Goal: Task Accomplishment & Management: Use online tool/utility

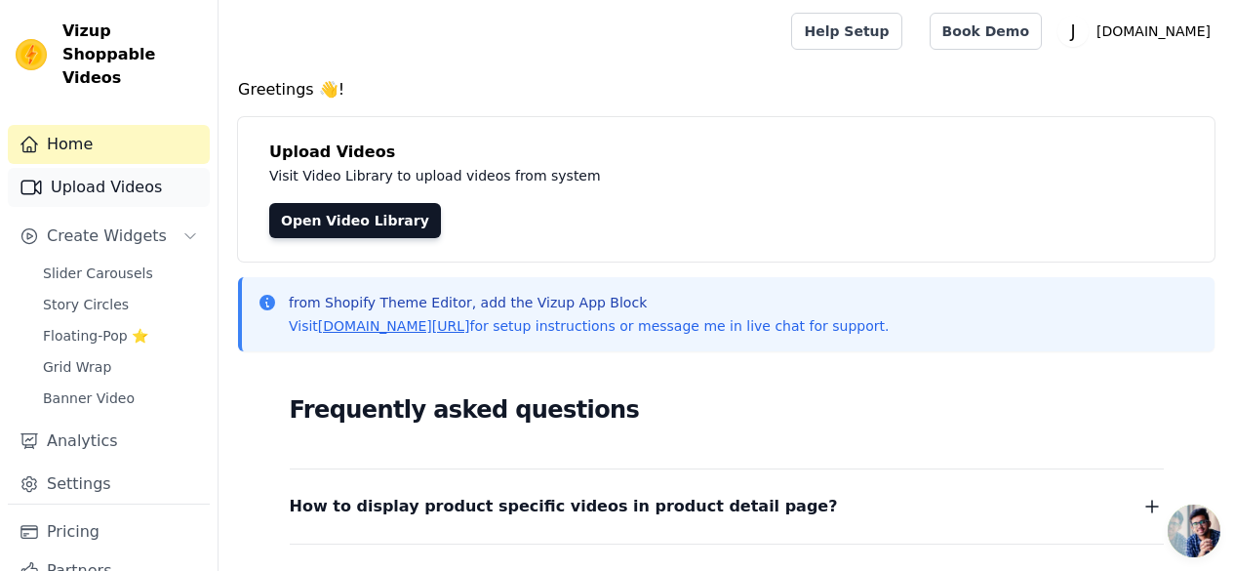
click at [76, 171] on link "Upload Videos" at bounding box center [109, 187] width 202 height 39
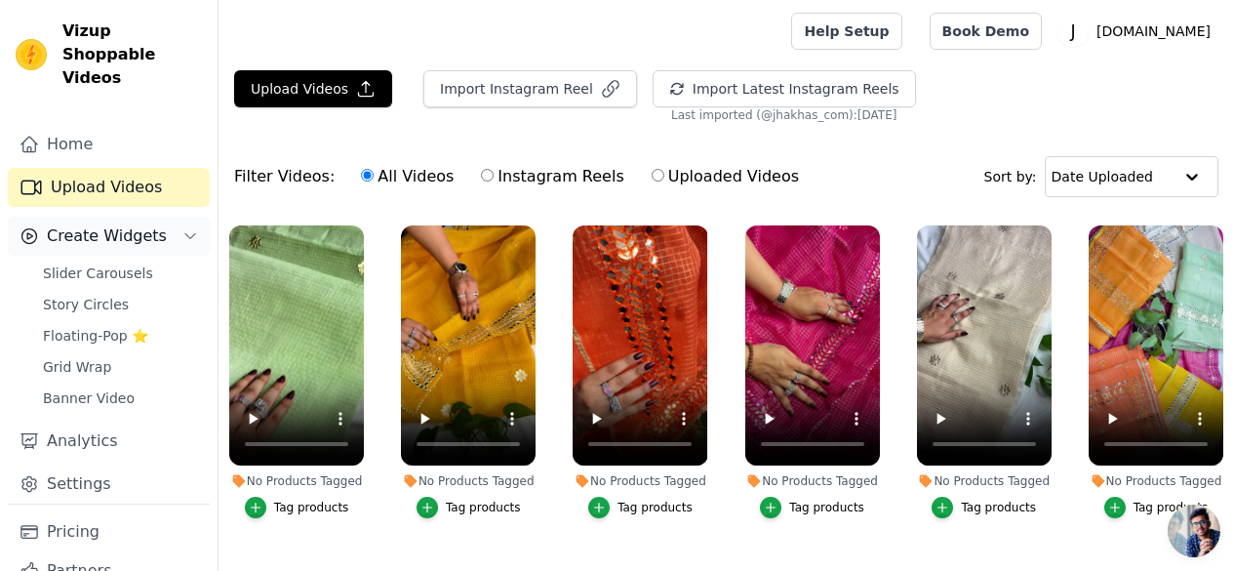
click at [72, 224] on span "Create Widgets" at bounding box center [107, 235] width 120 height 23
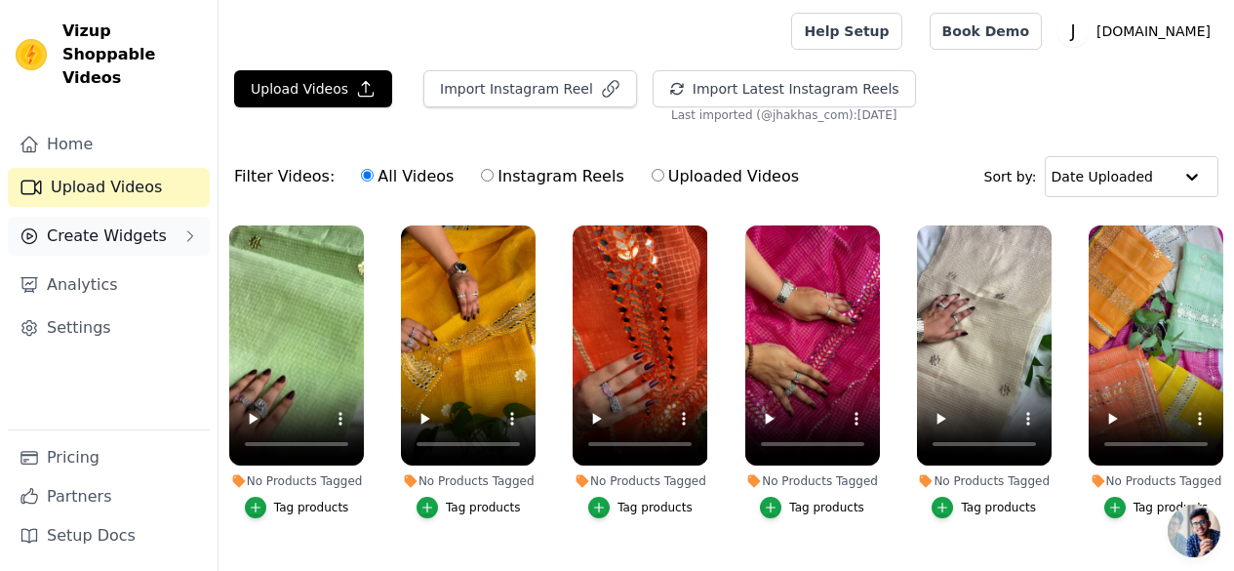
click at [76, 225] on button "Create Widgets" at bounding box center [109, 236] width 202 height 39
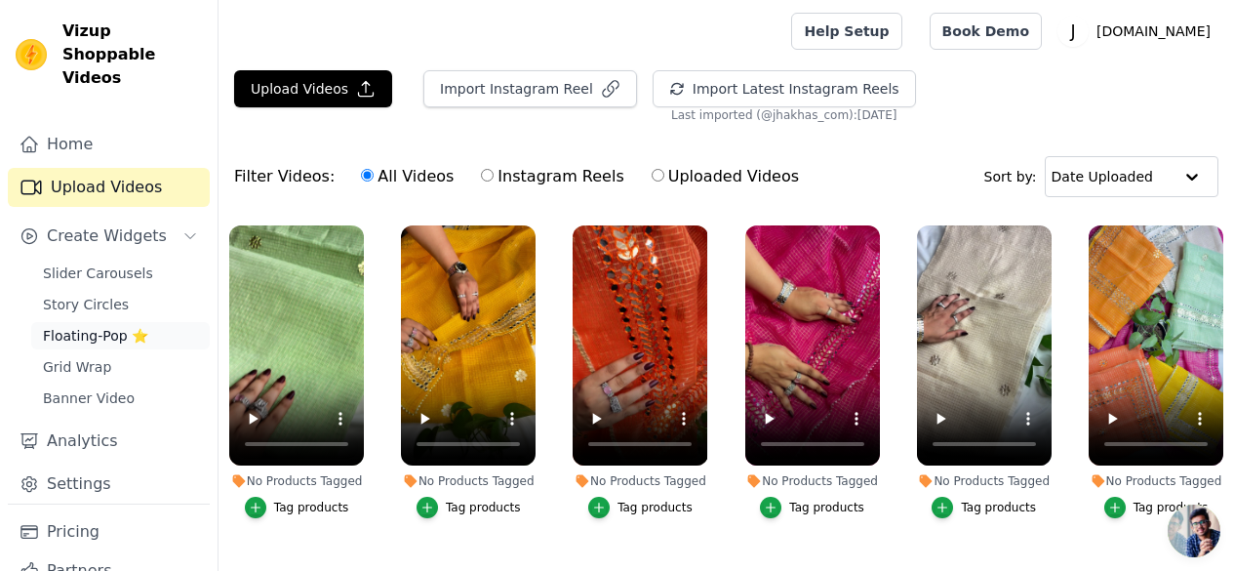
click at [71, 326] on span "Floating-Pop ⭐" at bounding box center [95, 336] width 105 height 20
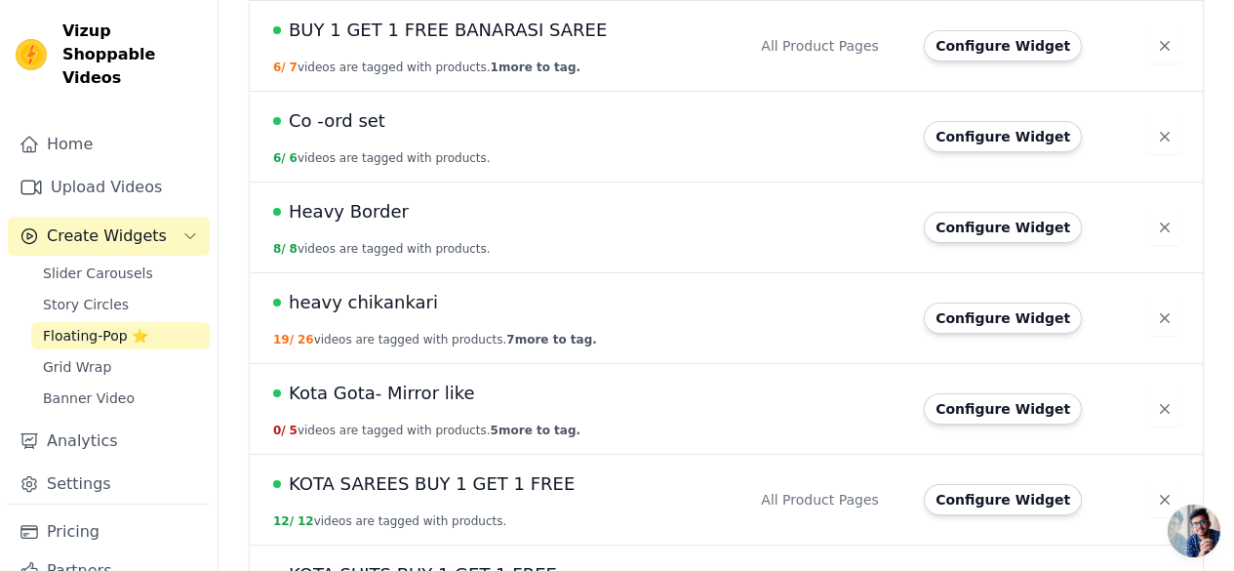
scroll to position [1074, 0]
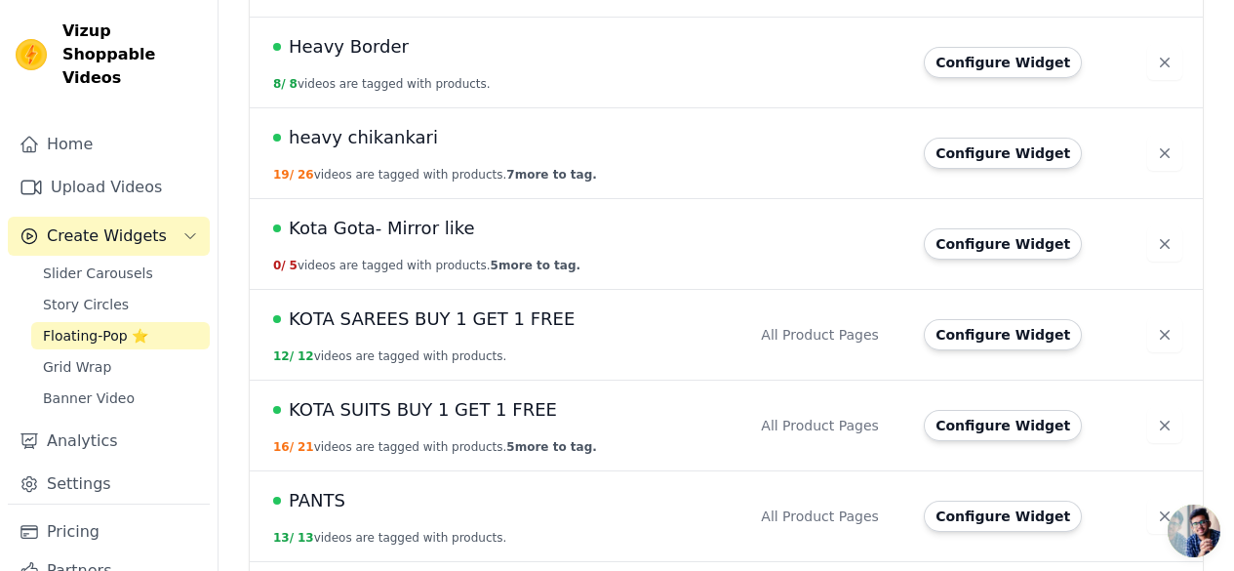
click at [427, 225] on td "Kota Gota- Mirror like 0 / 5 videos are tagged with products. 5 more to tag." at bounding box center [500, 243] width 500 height 91
click at [370, 215] on span "Kota Gota- Mirror like" at bounding box center [382, 228] width 186 height 27
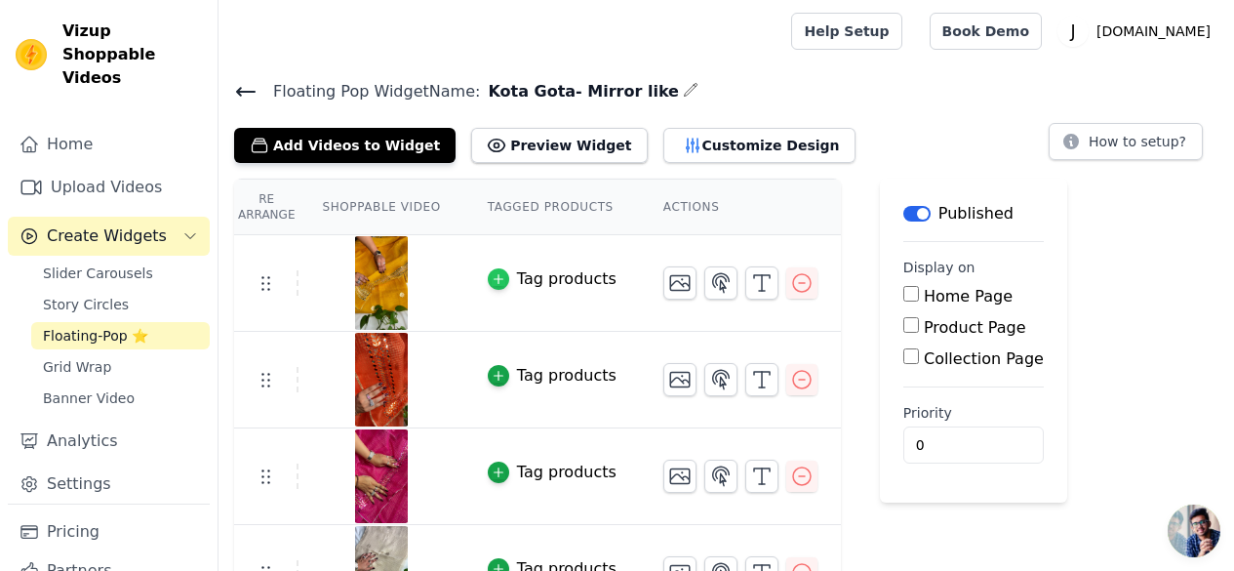
click at [492, 275] on icon "button" at bounding box center [499, 279] width 14 height 14
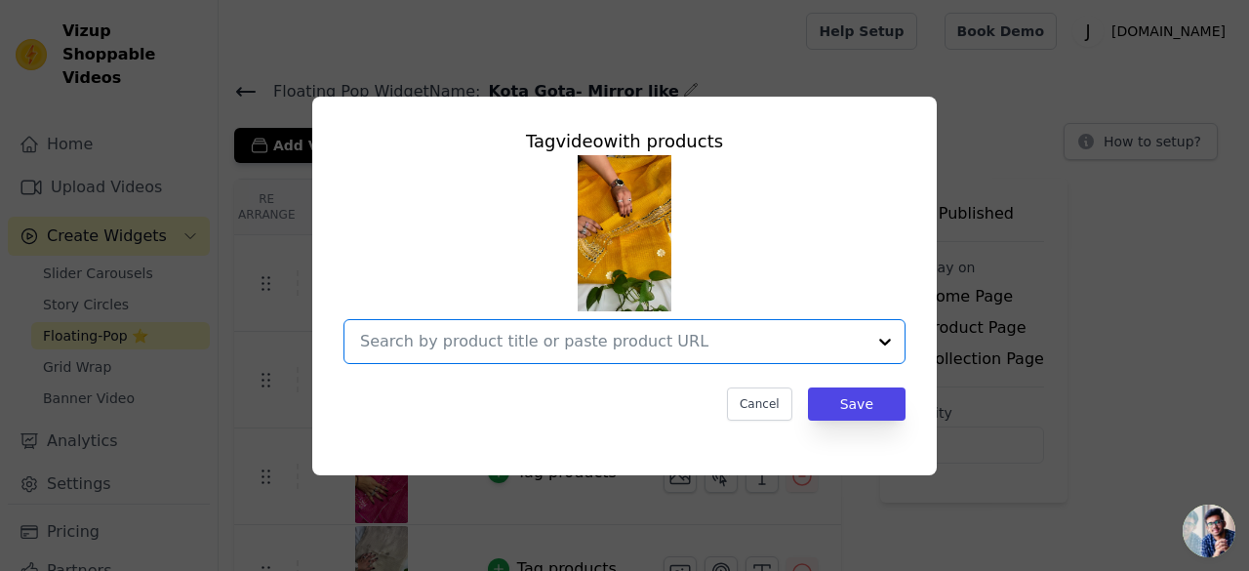
click at [467, 342] on input "text" at bounding box center [612, 341] width 505 height 23
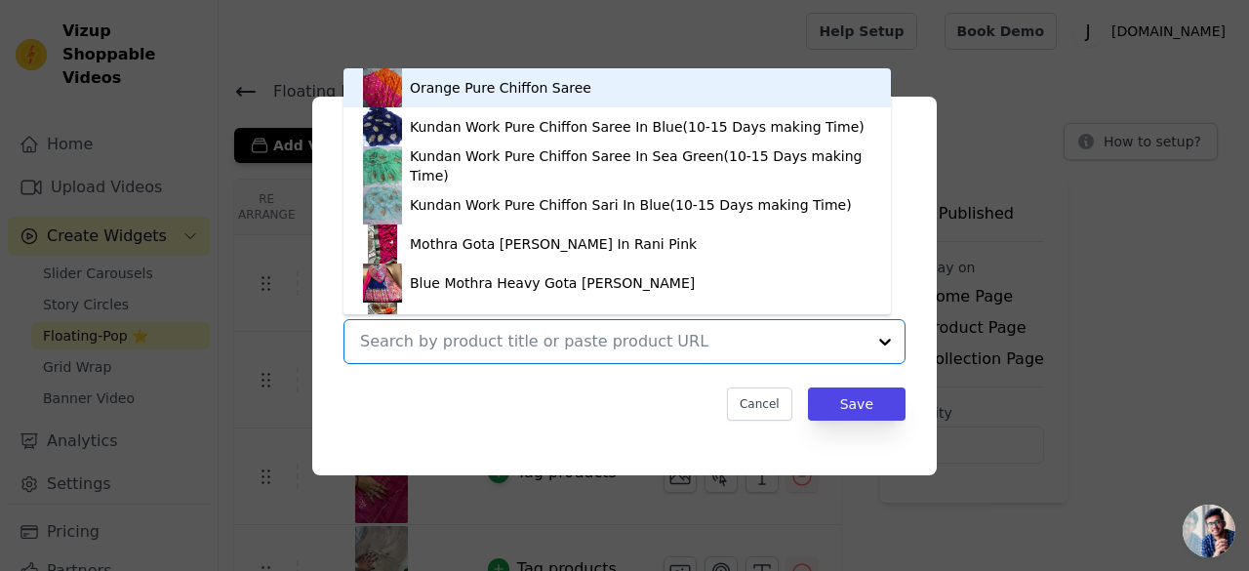
paste input "https://jhakhas.com/products/wedding-wear-kota-gota-patti-salwar-suit-in-gota-w…"
type input "https://jhakhas.com/products/wedding-wear-kota-gota-patti-salwar-suit-in-gota-w…"
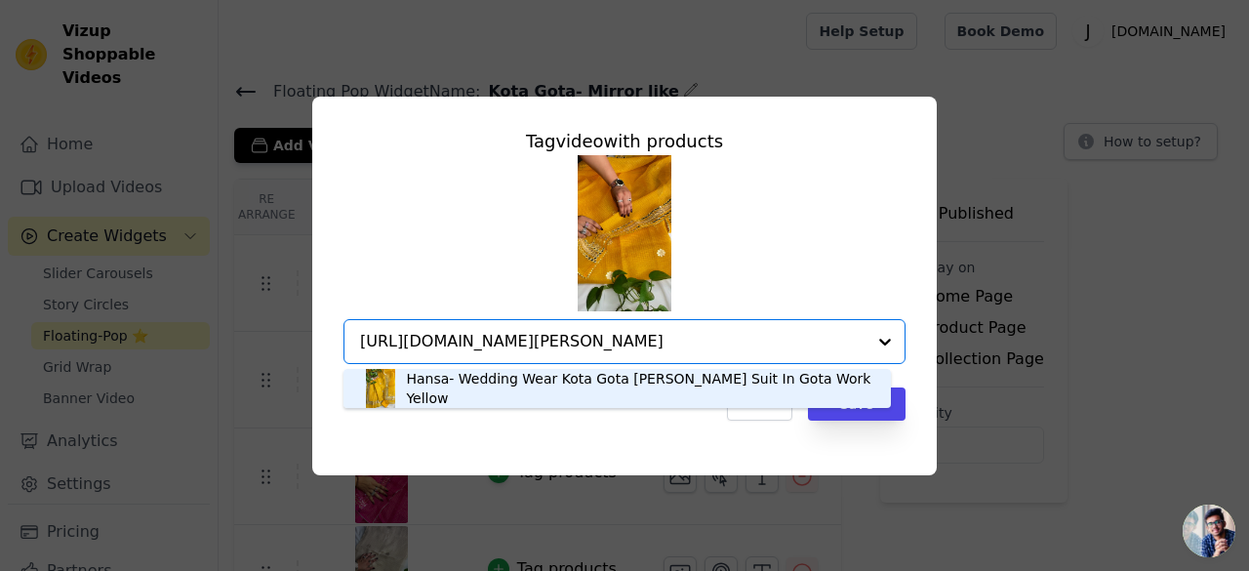
click at [478, 394] on div "Hansa- Wedding Wear Kota Gota Patti Salwar Suit In Gota Work Yellow" at bounding box center [638, 388] width 465 height 39
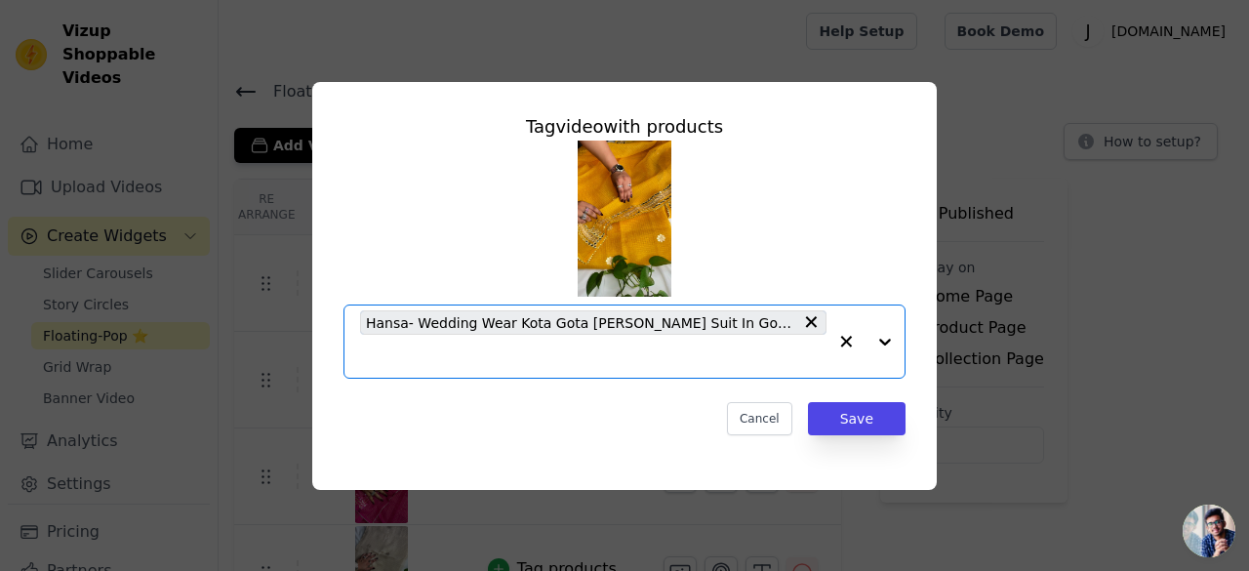
scroll to position [0, 0]
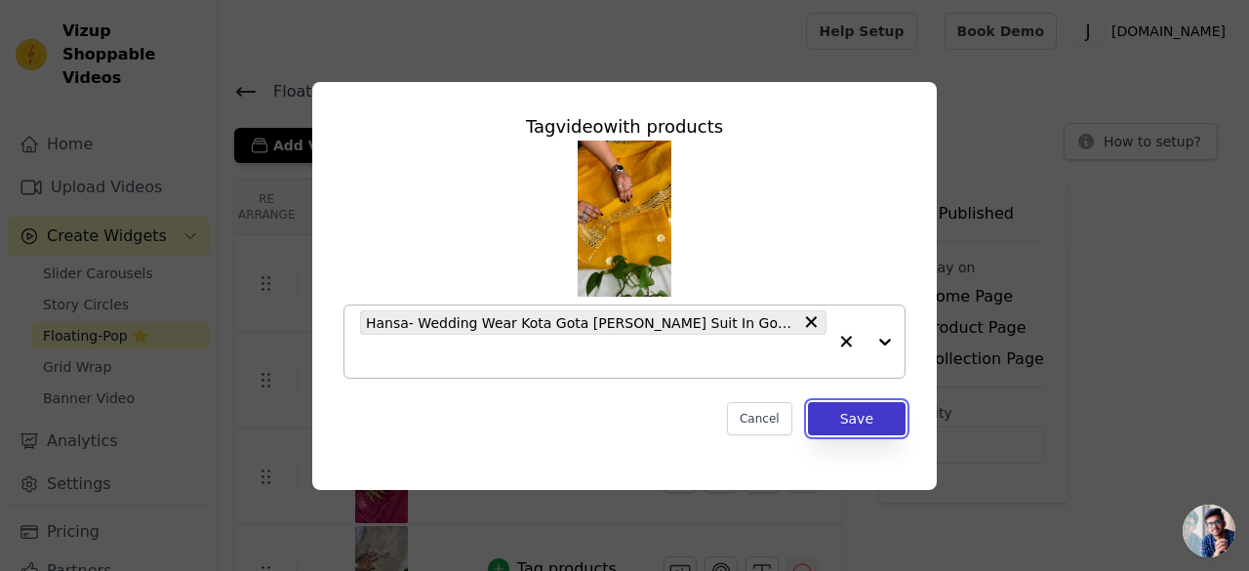
click at [854, 421] on button "Save" at bounding box center [857, 418] width 98 height 33
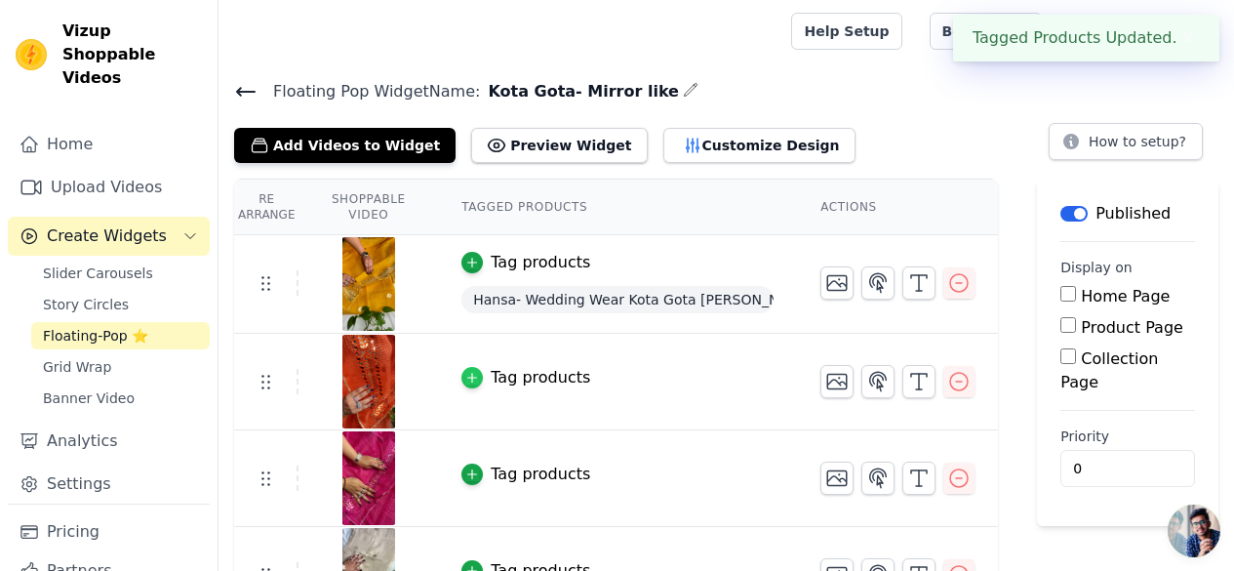
click at [479, 373] on icon "button" at bounding box center [472, 378] width 14 height 14
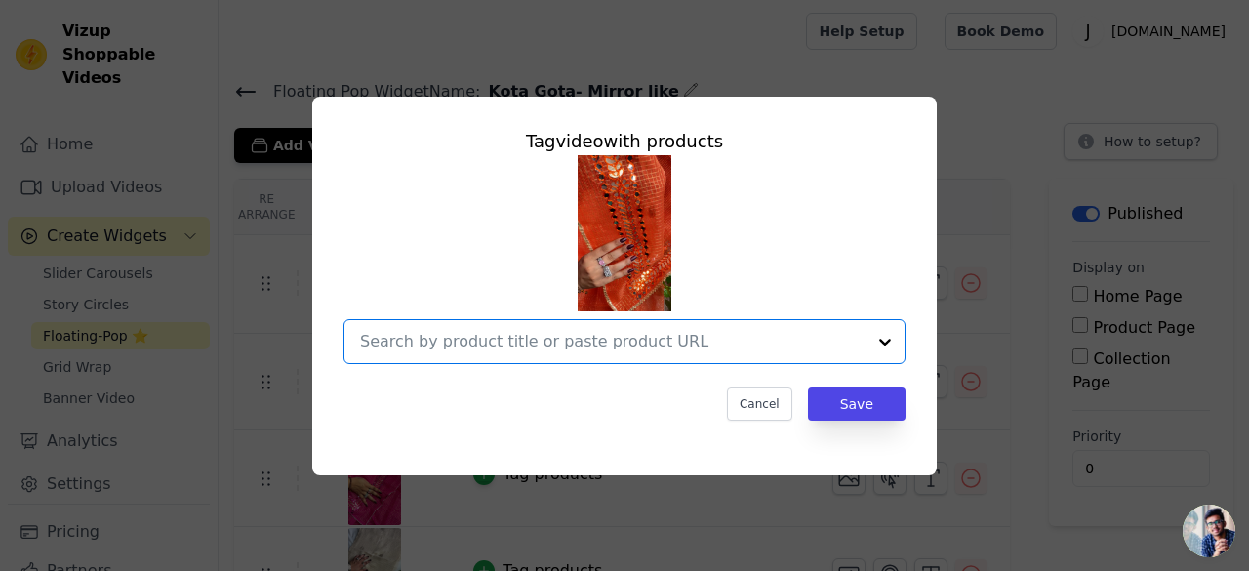
click at [517, 343] on input "text" at bounding box center [612, 341] width 505 height 23
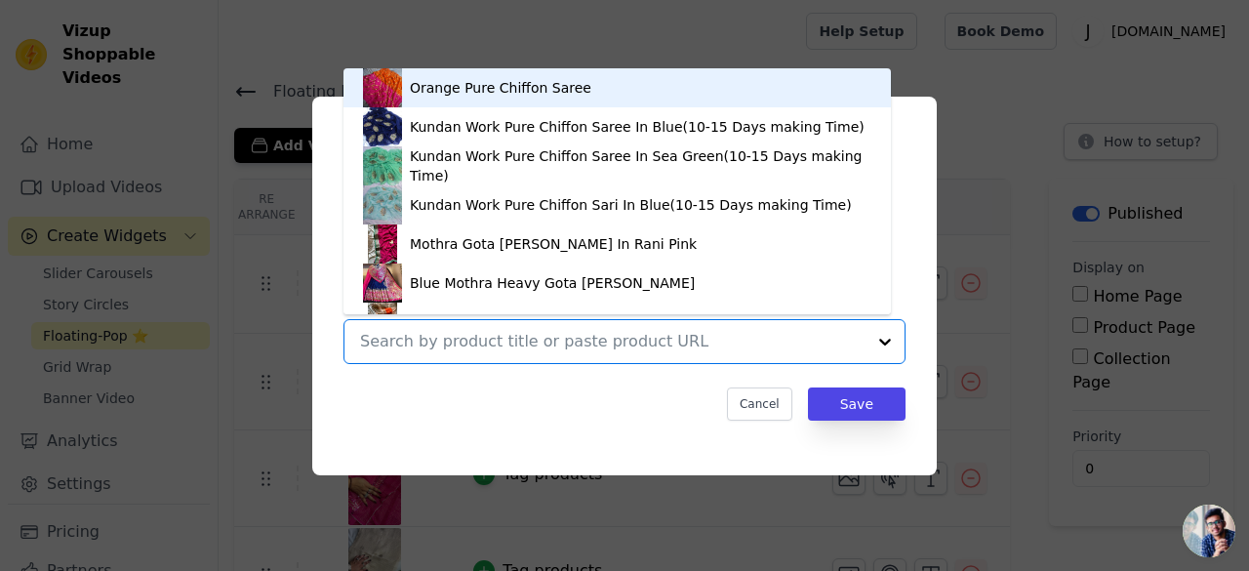
paste input "https://jhakhas.com/products/wedding-wear-kota-gota-patti-salwar-suit-in-gota-w…"
type input "https://jhakhas.com/products/wedding-wear-kota-gota-patti-salwar-suit-in-gota-w…"
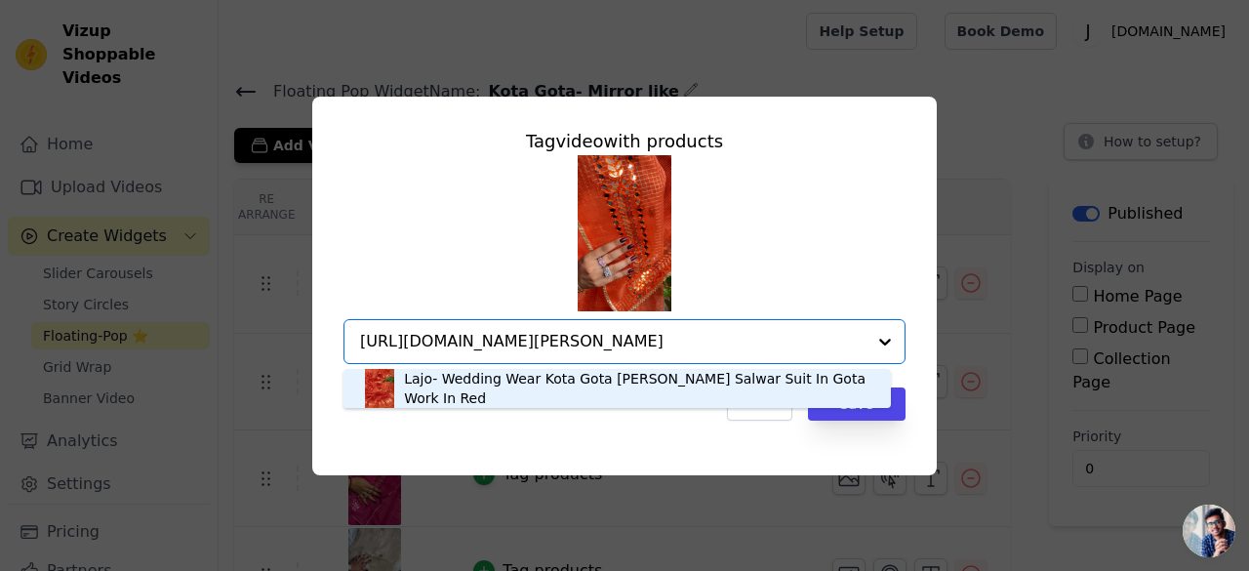
click at [504, 388] on div "Lajo- Wedding Wear Kota Gota Patti Salwar Suit In Gota Work In Red" at bounding box center [637, 388] width 467 height 39
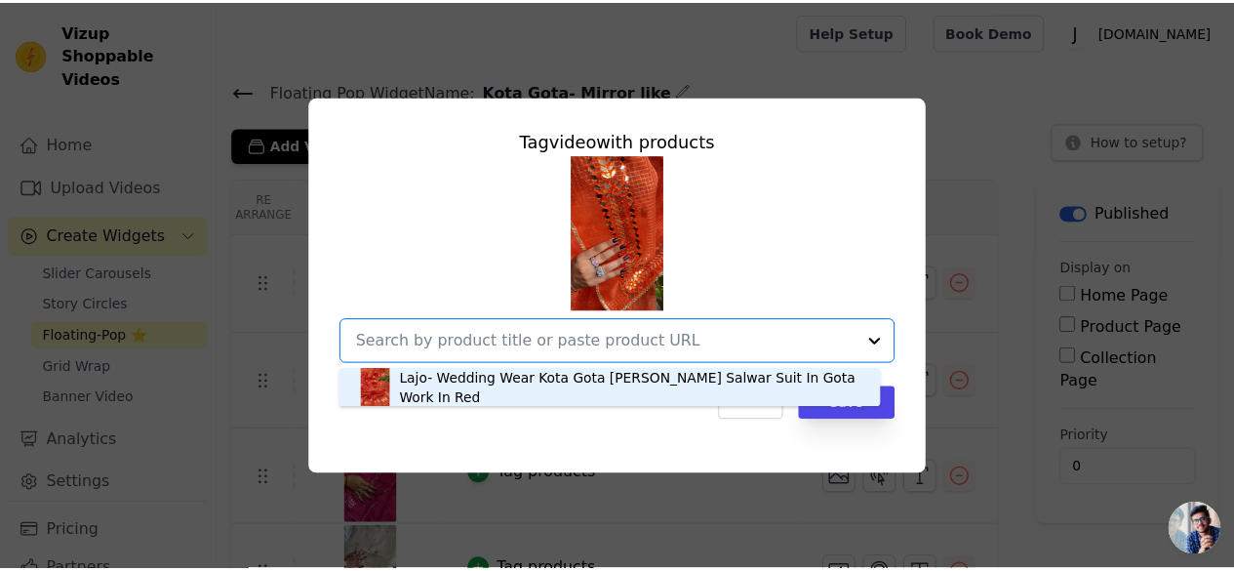
scroll to position [0, 0]
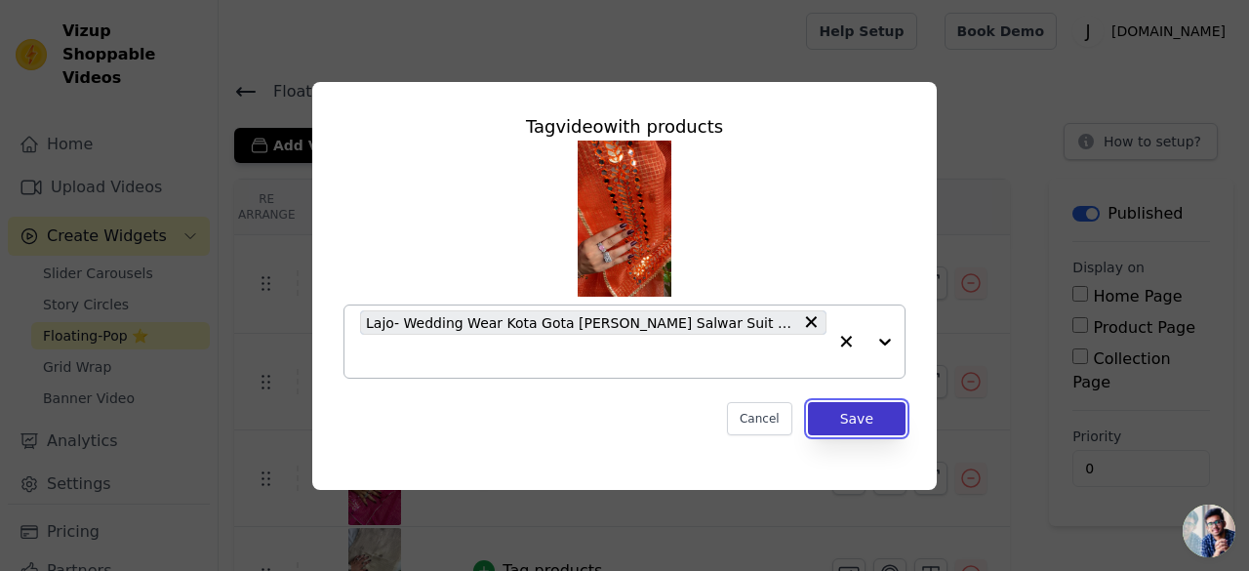
click at [863, 414] on button "Save" at bounding box center [857, 418] width 98 height 33
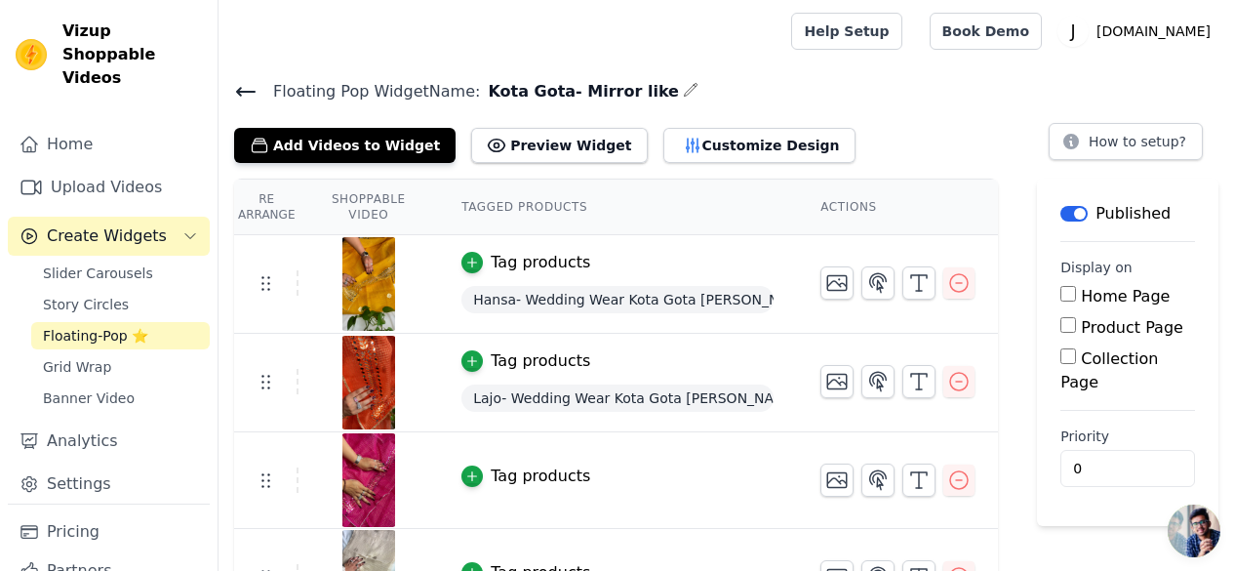
scroll to position [150, 0]
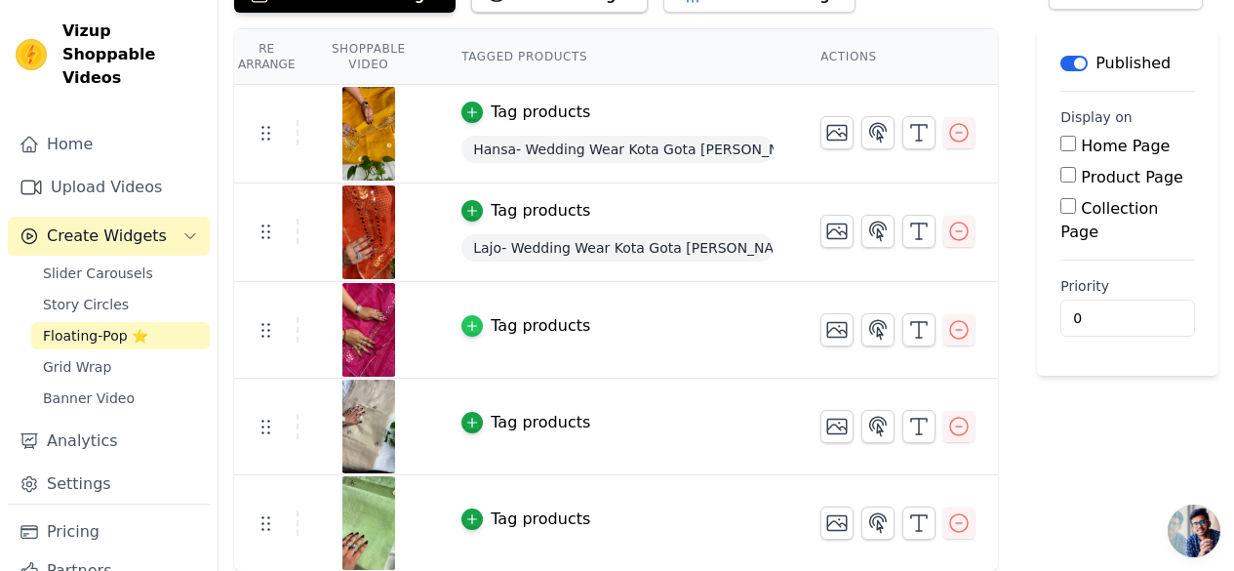
click at [483, 327] on div "button" at bounding box center [472, 325] width 21 height 21
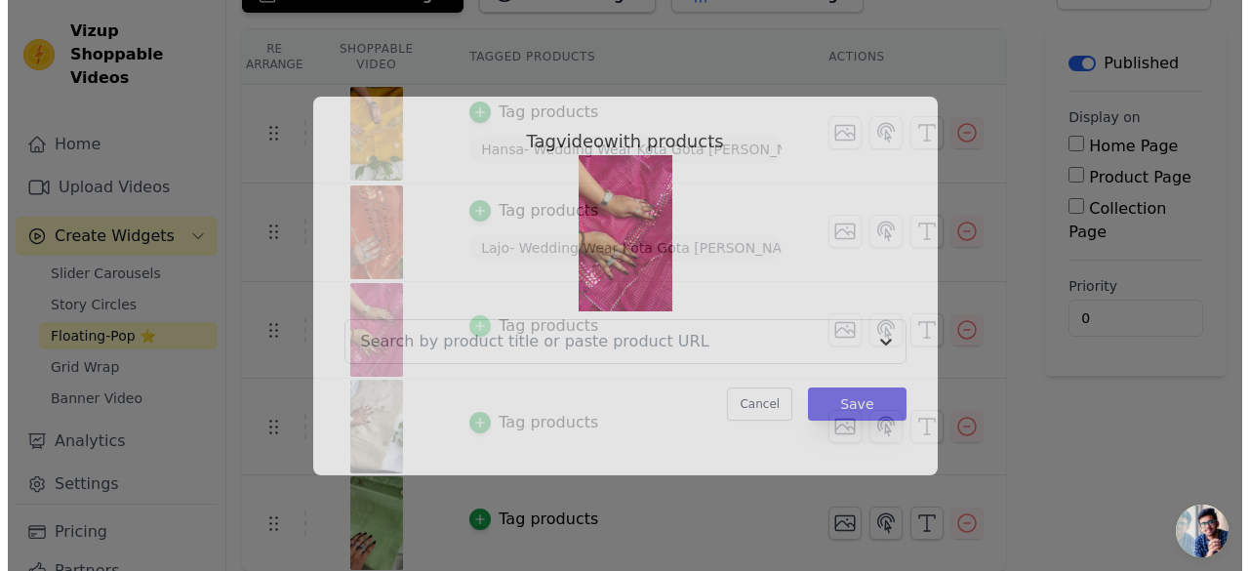
scroll to position [0, 0]
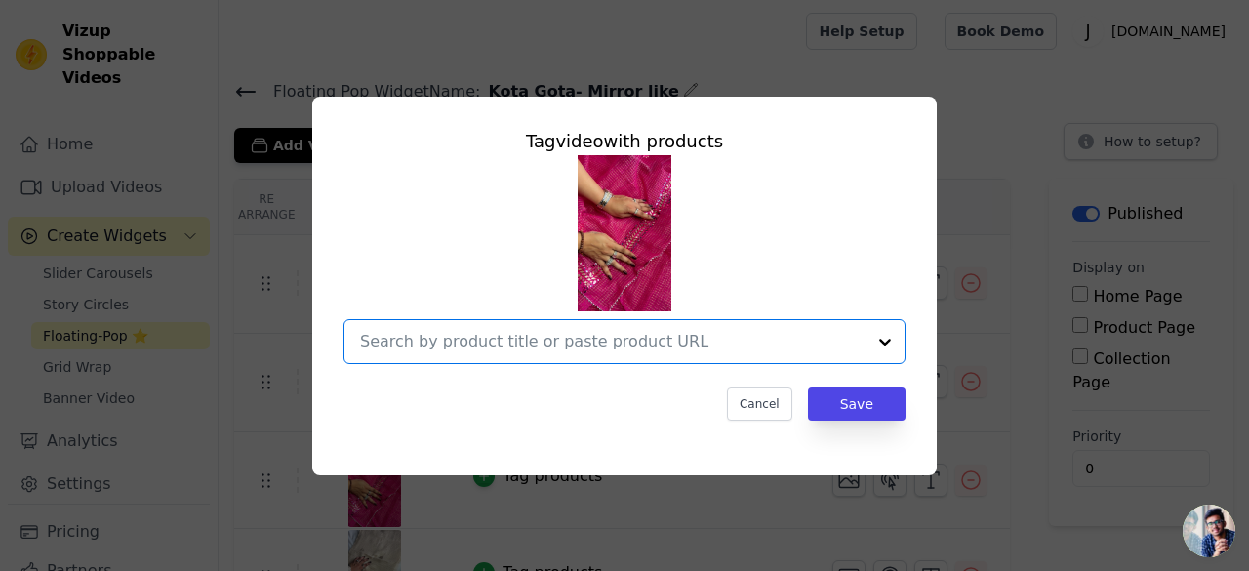
click at [488, 346] on input "text" at bounding box center [612, 341] width 505 height 23
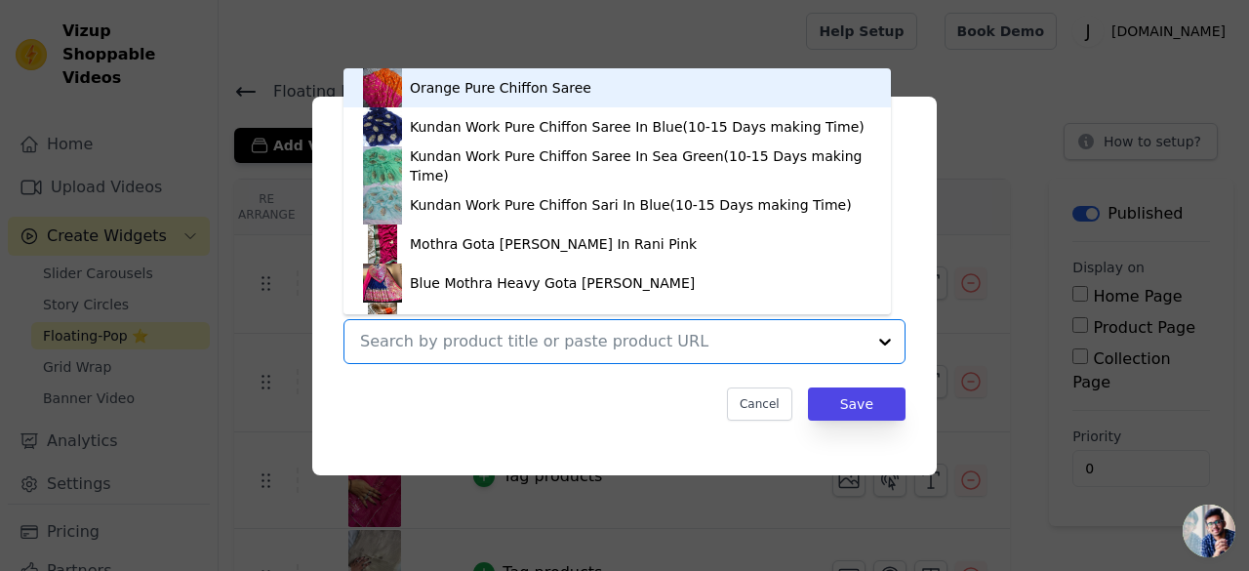
paste input "https://jhakhas.com/products/wedding-wear-kota-gota-patti-salwar-suit-in-gota-w…"
type input "https://jhakhas.com/products/wedding-wear-kota-gota-patti-salwar-suit-in-gota-w…"
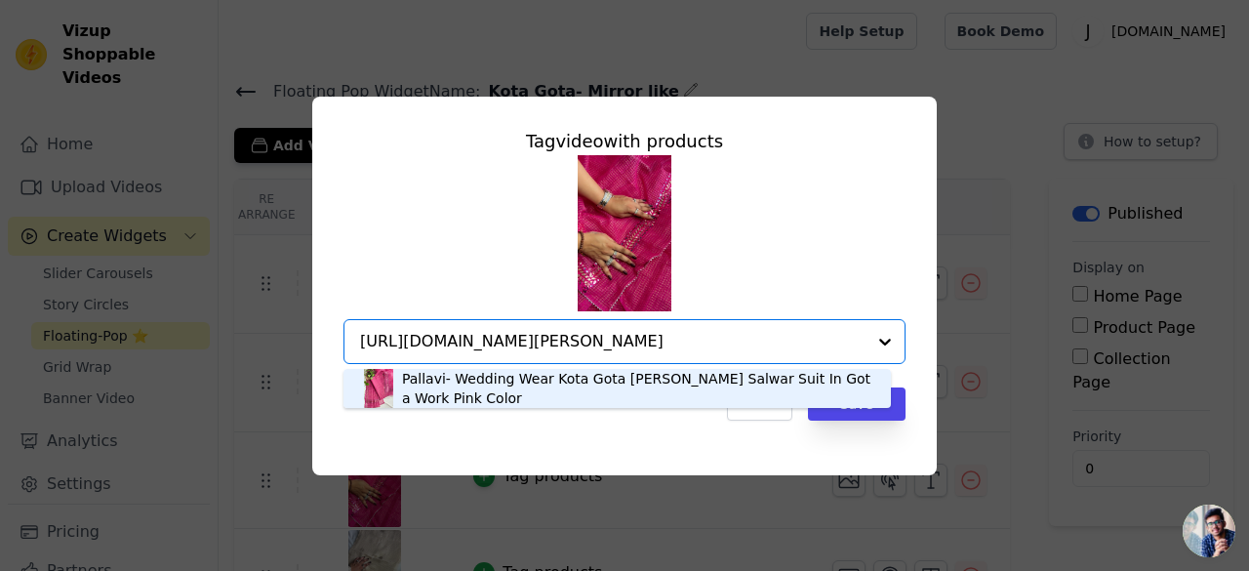
click at [495, 387] on div "Pallavi- Wedding Wear Kota Gota Patti Salwar Suit In Gota Work Pink Color" at bounding box center [636, 388] width 469 height 39
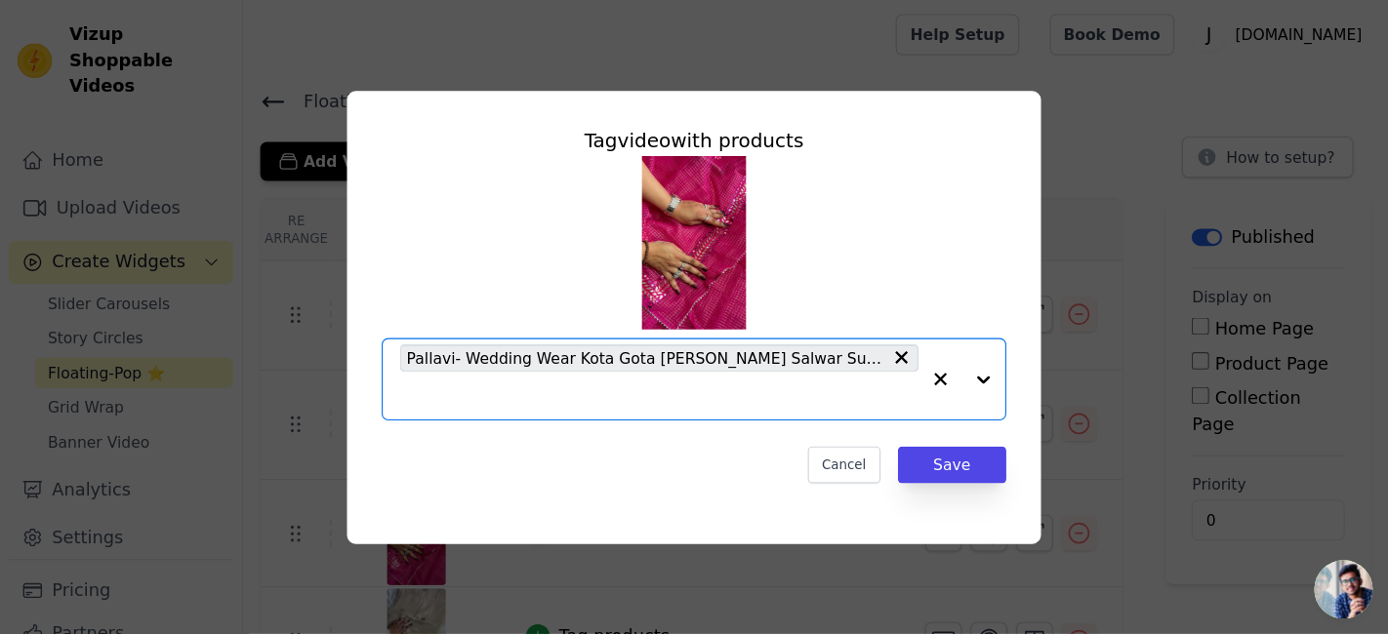
scroll to position [0, 0]
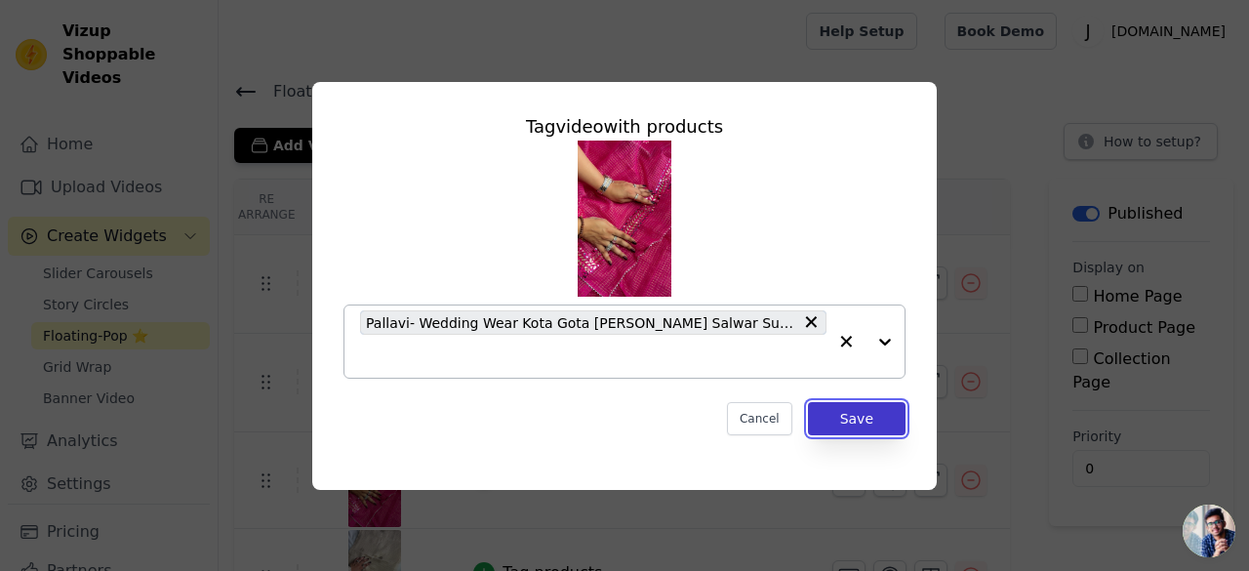
click at [865, 433] on button "Save" at bounding box center [857, 418] width 98 height 33
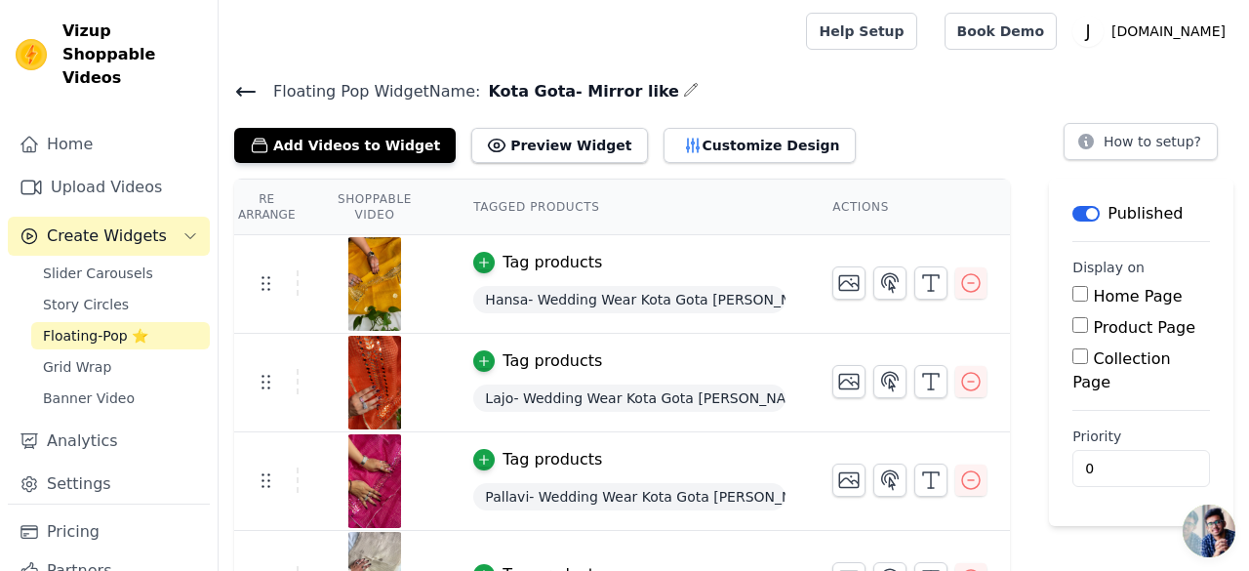
click at [820, 117] on div "Floating Pop Widget Name: Kota Gota- Mirror like Add Videos to Widget Preview W…" at bounding box center [734, 120] width 1030 height 85
click at [820, 120] on div "Add Videos to Widget Preview Widget Customize Design How to setup?" at bounding box center [733, 141] width 999 height 43
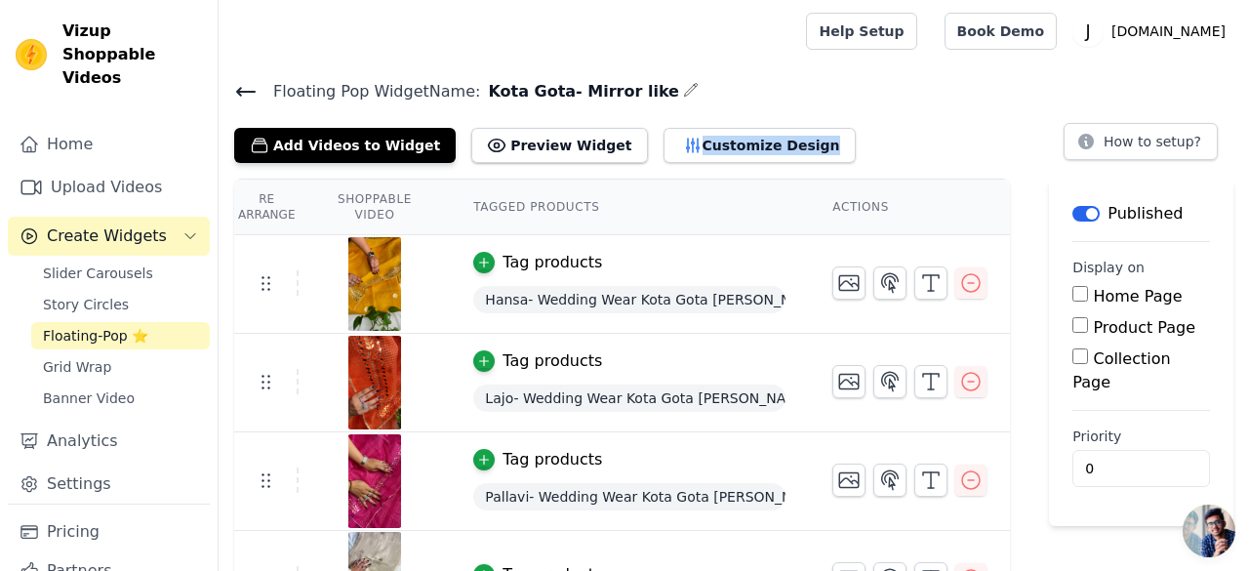
click at [820, 120] on div "Add Videos to Widget Preview Widget Customize Design How to setup?" at bounding box center [733, 141] width 999 height 43
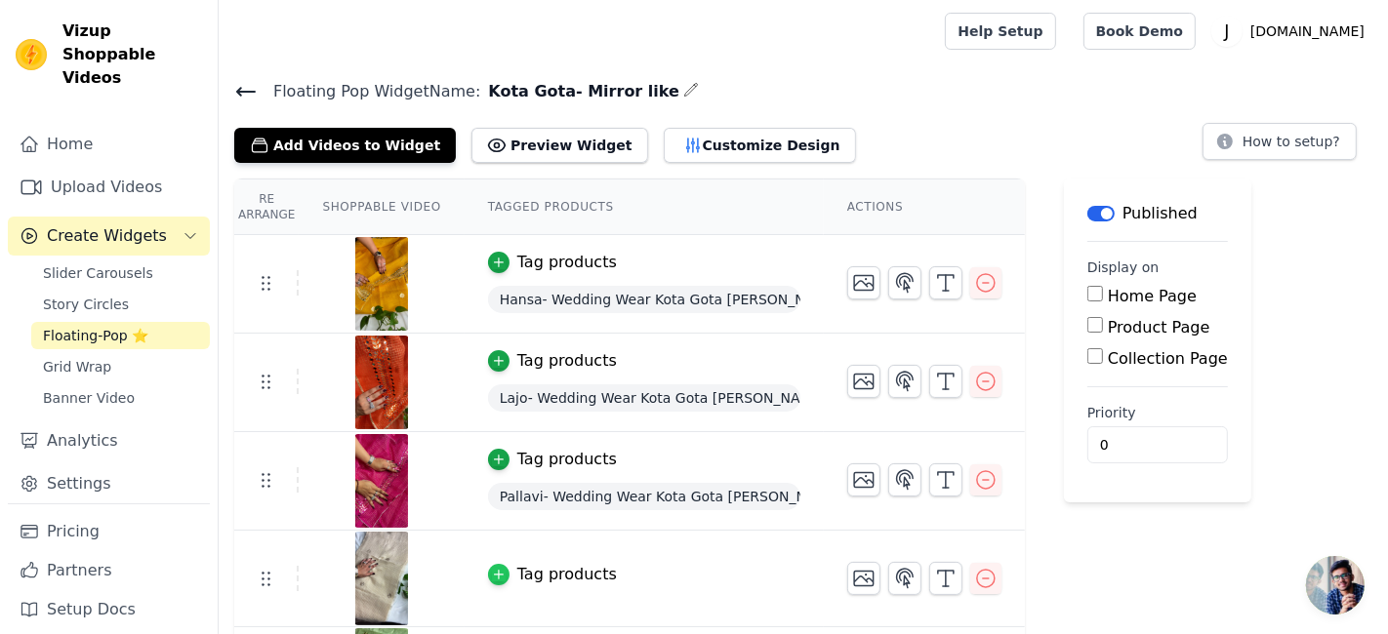
click at [492, 570] on icon "button" at bounding box center [499, 575] width 14 height 14
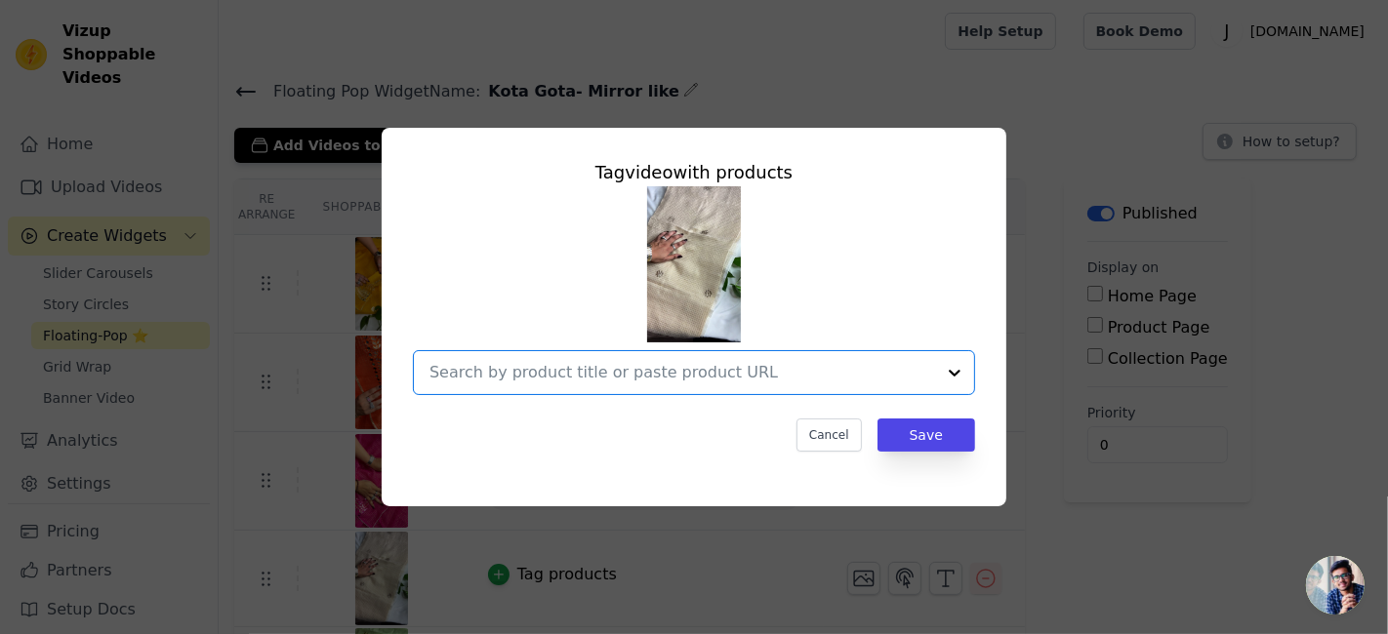
click at [529, 375] on input "text" at bounding box center [681, 372] width 505 height 23
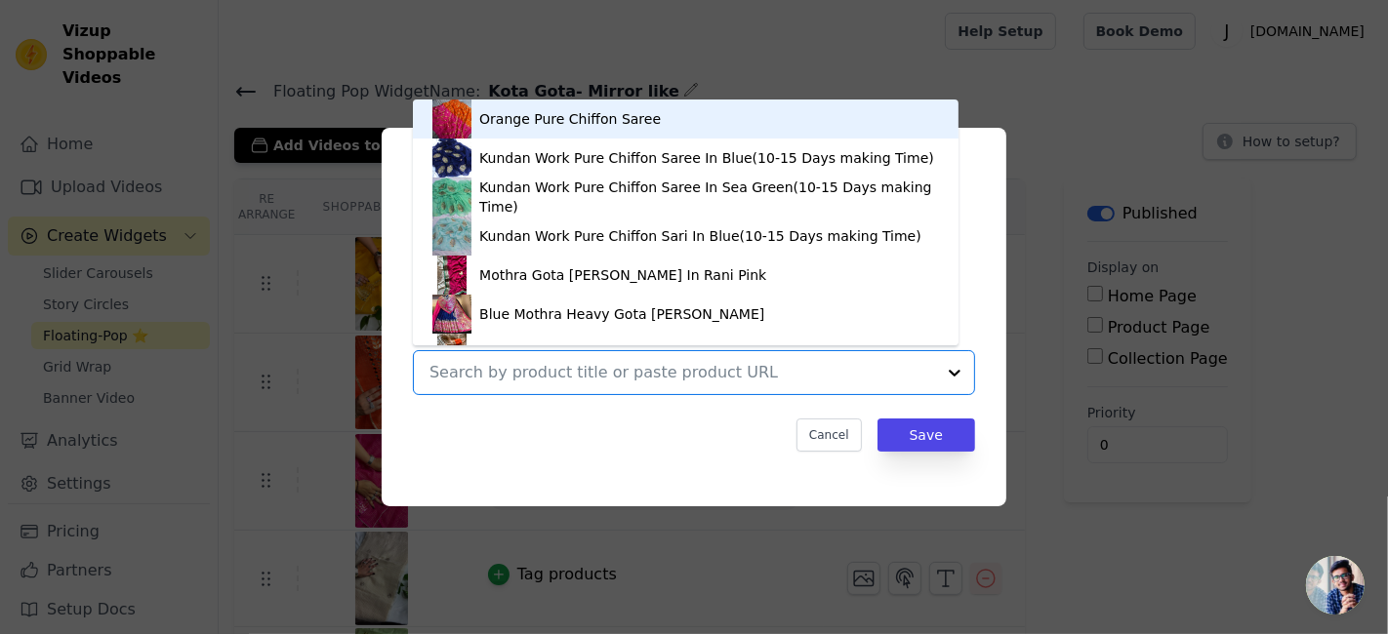
paste input "https://jhakhas.com/products/wedding-wear-kota-gota-patti-salwar-suit-in-gota-w…"
type input "https://jhakhas.com/products/wedding-wear-kota-gota-patti-salwar-suit-in-gota-w…"
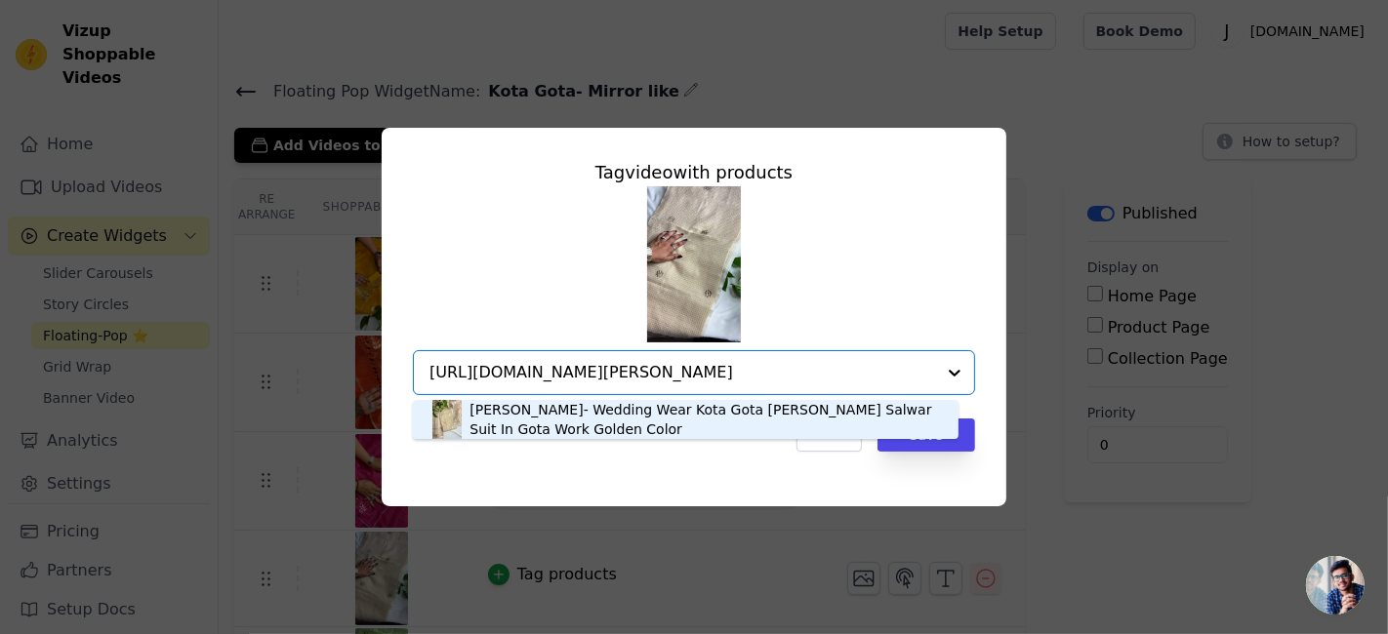
click at [541, 408] on div "Damini- Wedding Wear Kota Gota Patti Salwar Suit In Gota Work Golden Color" at bounding box center [703, 419] width 469 height 39
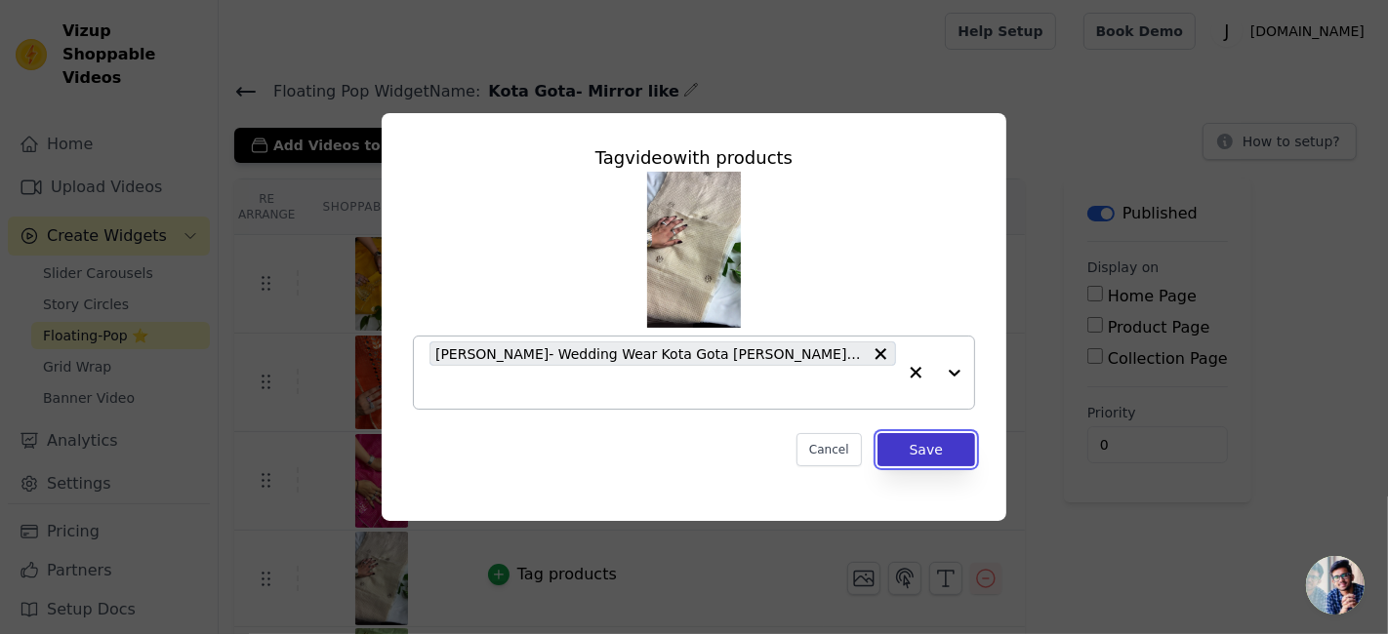
click at [927, 457] on button "Save" at bounding box center [926, 449] width 98 height 33
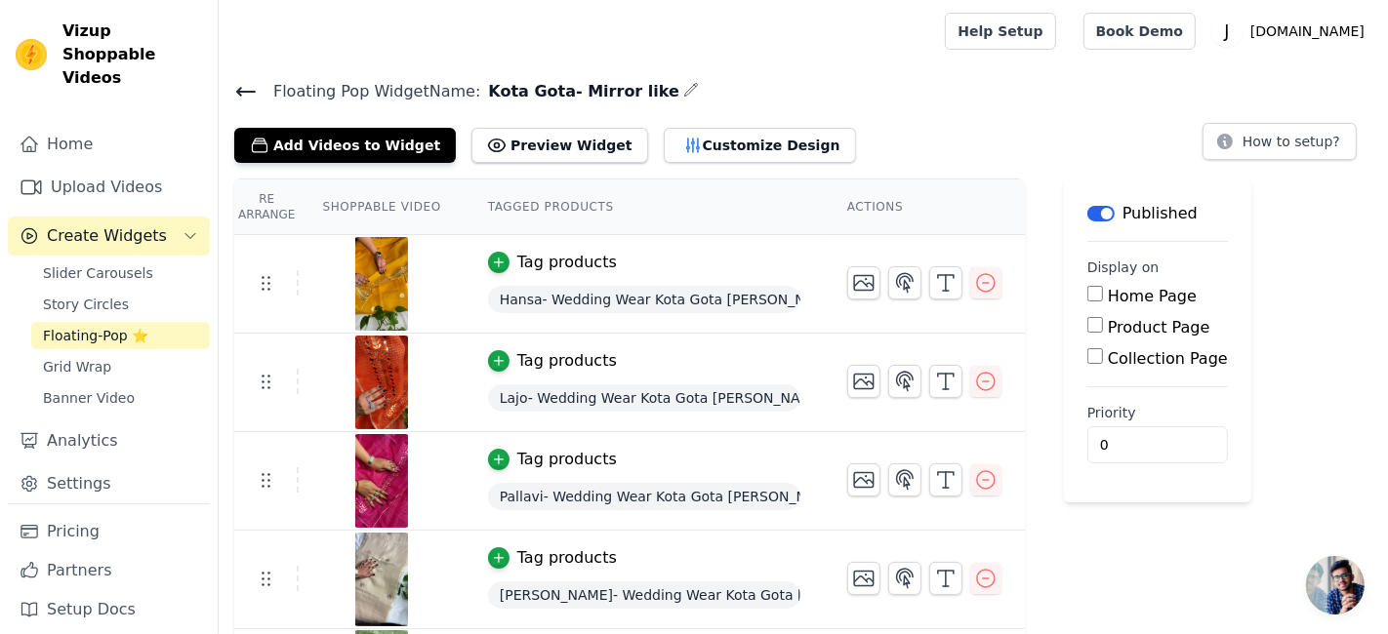
click at [524, 199] on th "Tagged Products" at bounding box center [643, 208] width 359 height 56
click at [450, 222] on th "Shoppable Video" at bounding box center [381, 208] width 165 height 56
click at [251, 201] on th "Re Arrange" at bounding box center [266, 208] width 64 height 56
click at [262, 200] on th "Re Arrange" at bounding box center [266, 208] width 64 height 56
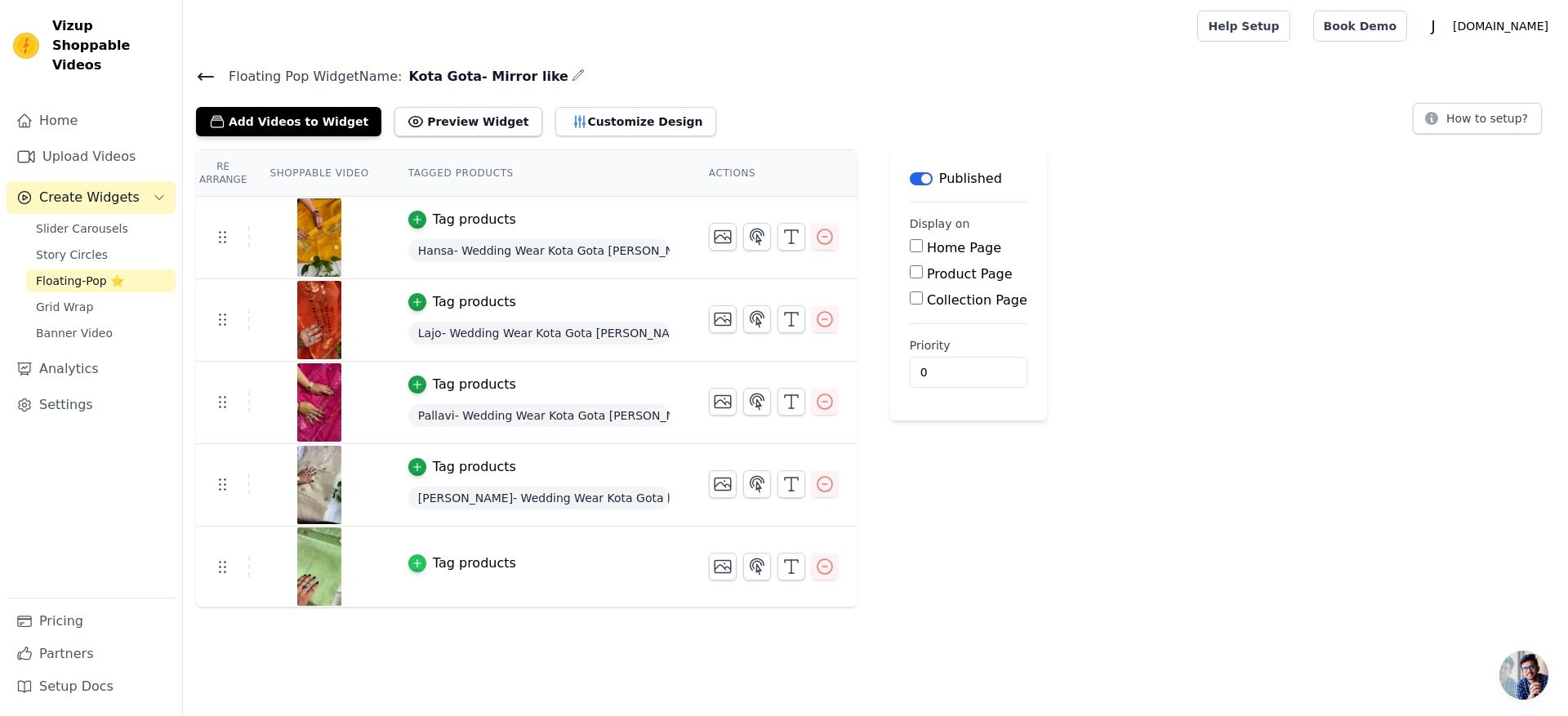
click at [412, 477] on icon "button" at bounding box center [418, 563] width 12 height 12
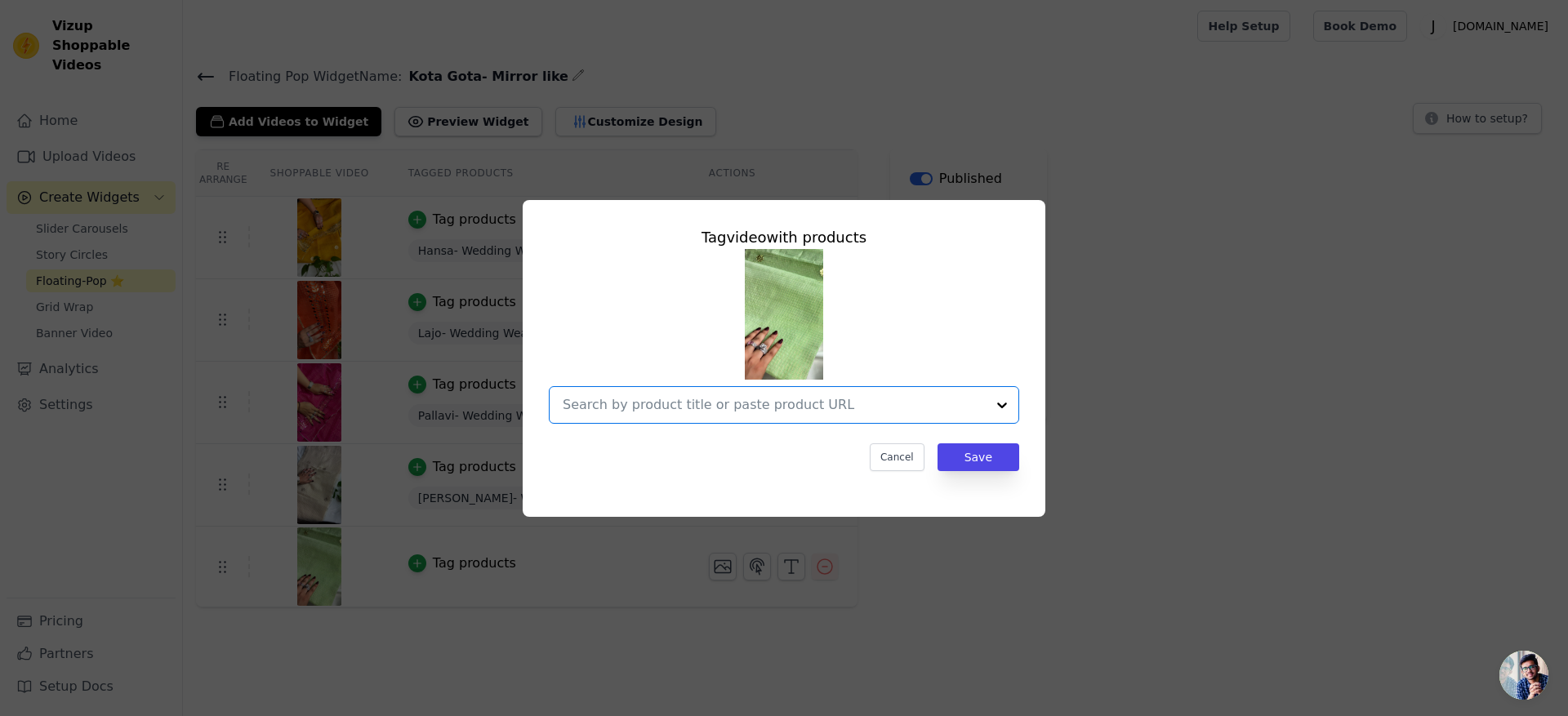
click at [610, 412] on input "text" at bounding box center [773, 404] width 423 height 19
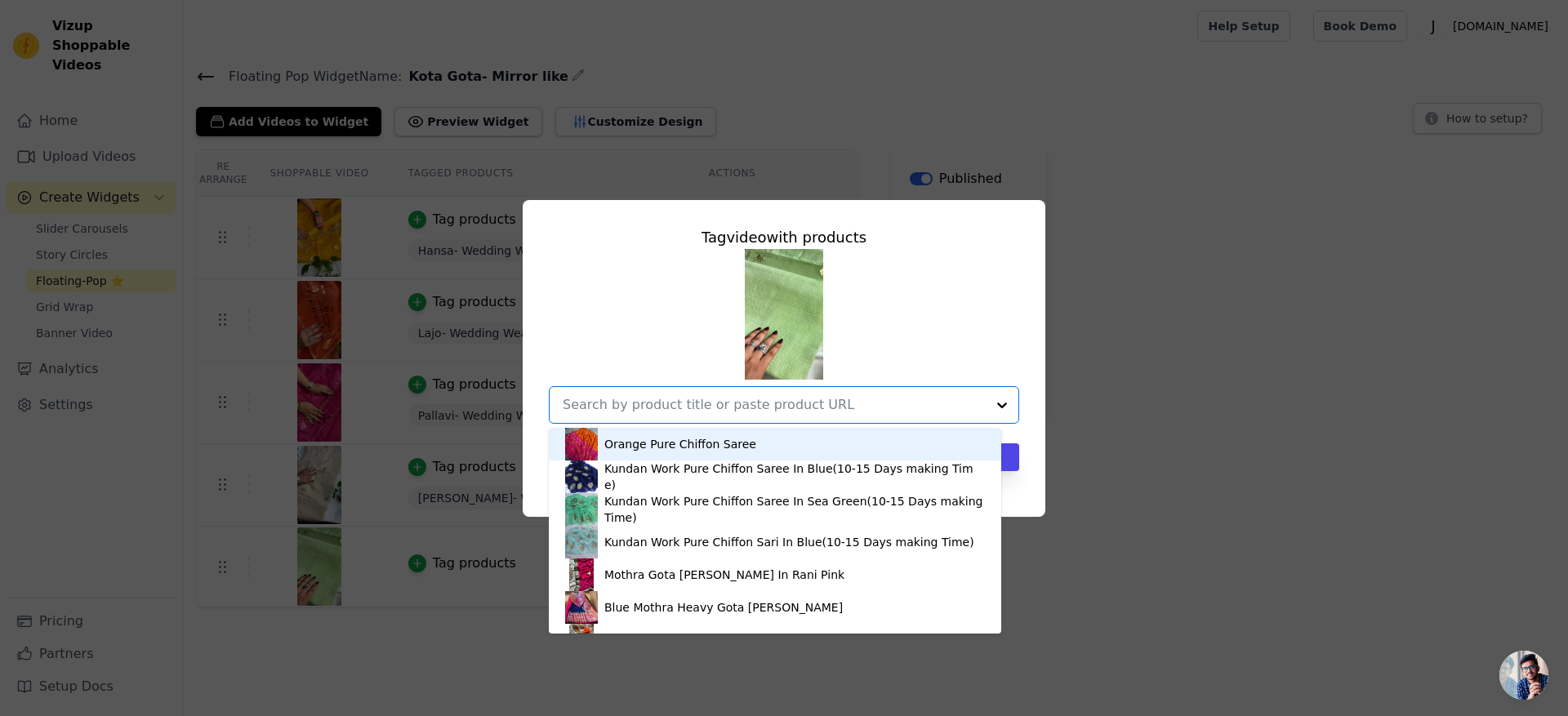
paste input "https://jhakhas.com/products/wedding-wear-kota-gota-patti-salwar-suit-in-gota-s…"
type input "https://jhakhas.com/products/wedding-wear-kota-gota-patti-salwar-suit-in-gota-s…"
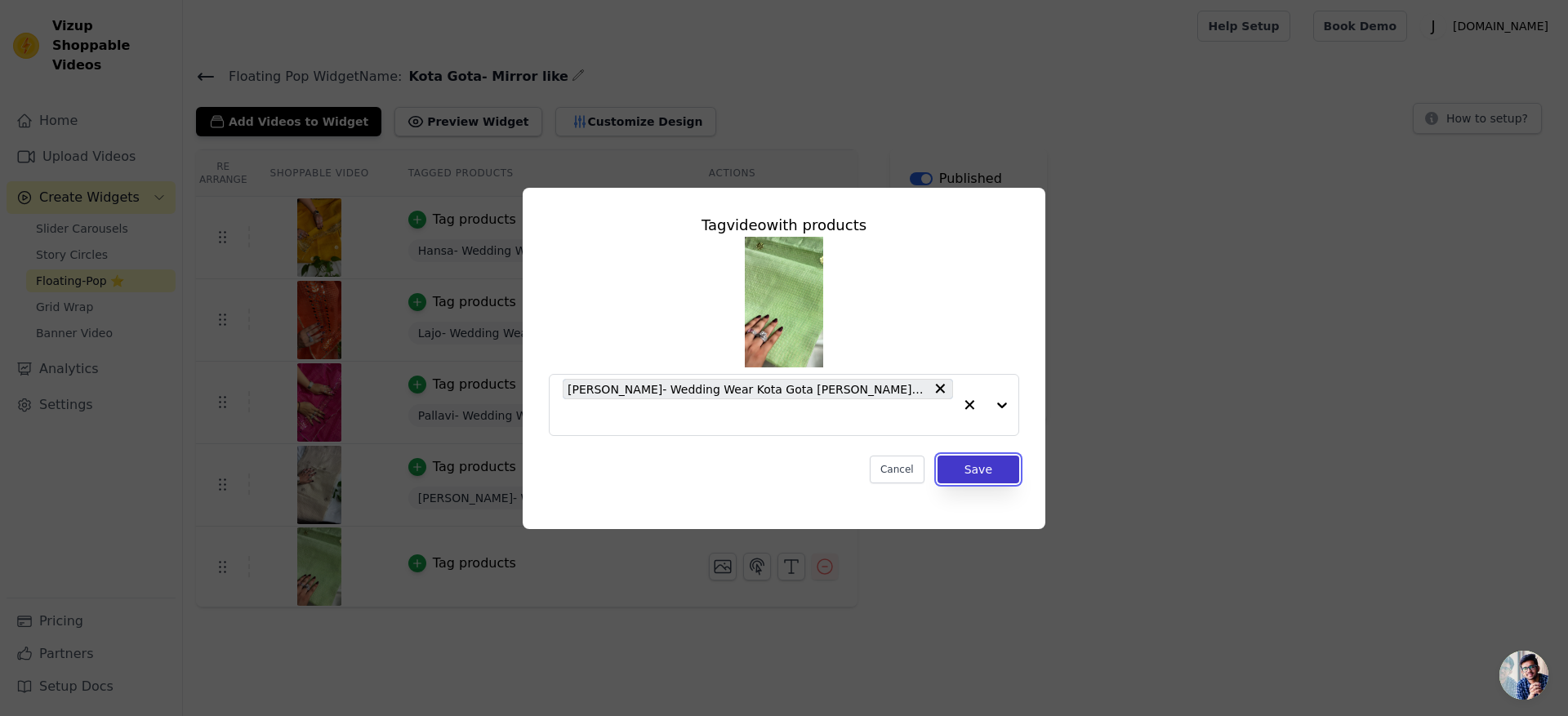
click at [982, 466] on button "Save" at bounding box center [978, 468] width 82 height 28
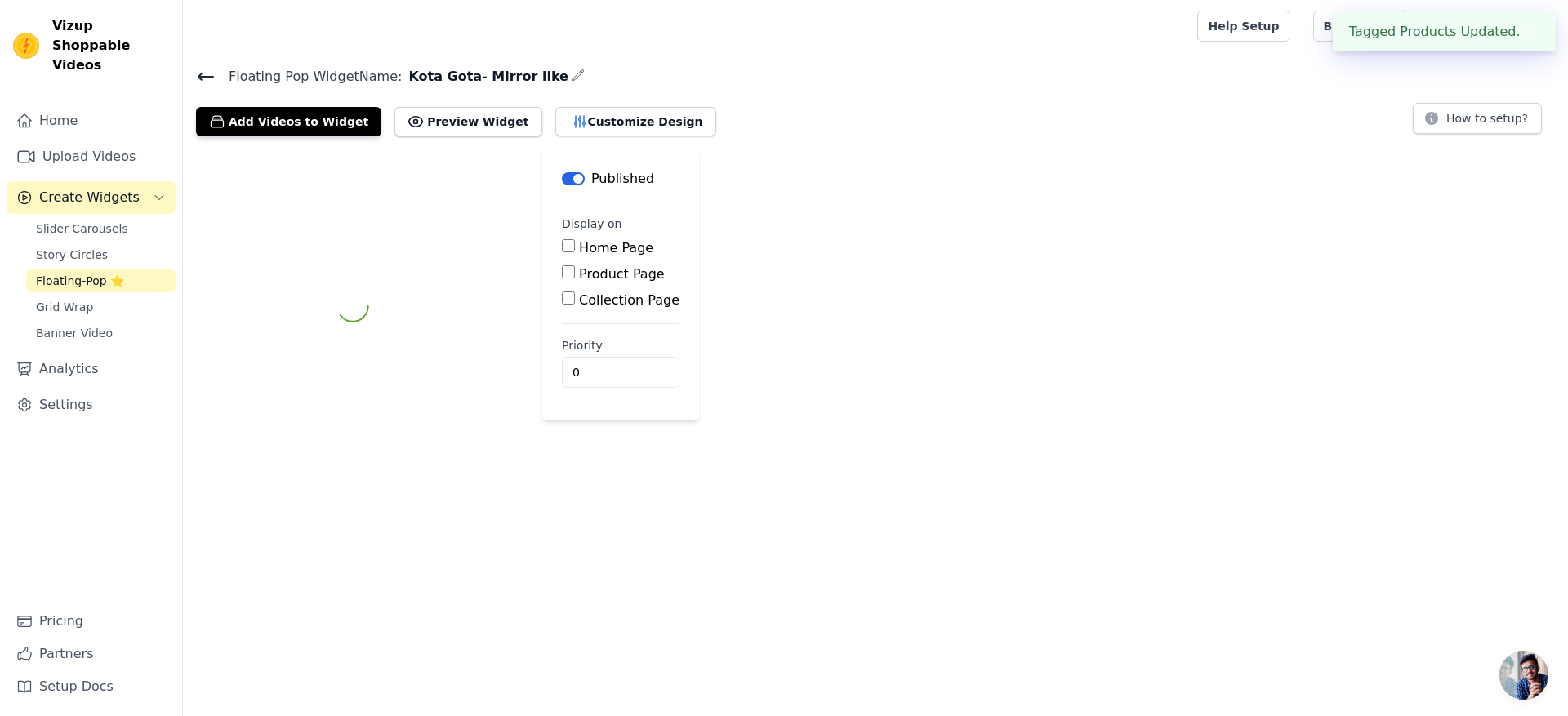
click at [699, 463] on div "Label Published Display on Home Page Product Page Collection Page Priority 0" at bounding box center [620, 306] width 156 height 314
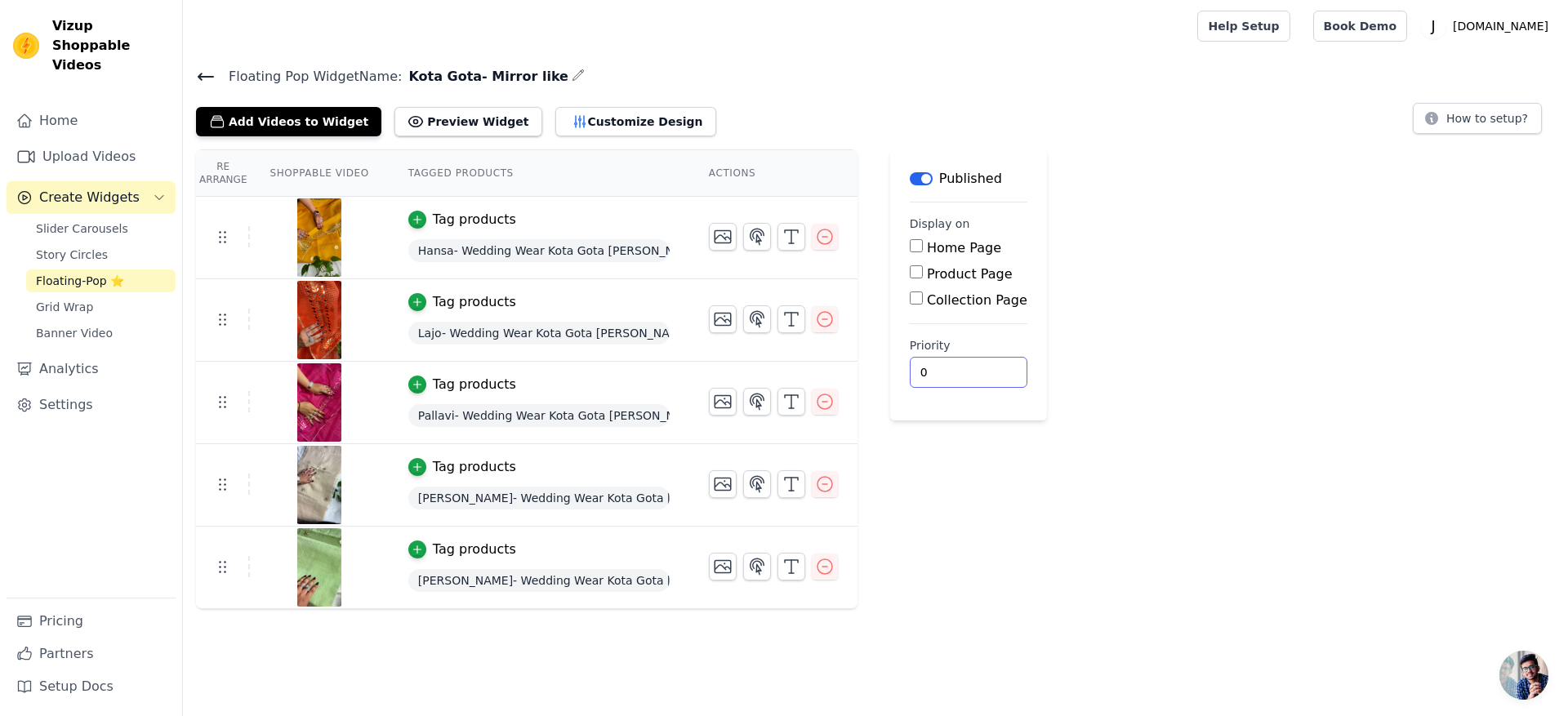
click at [1044, 439] on div "Re Arrange Shoppable Video Tagged Products Actions Tag products Hansa- Wedding …" at bounding box center [875, 379] width 1385 height 459
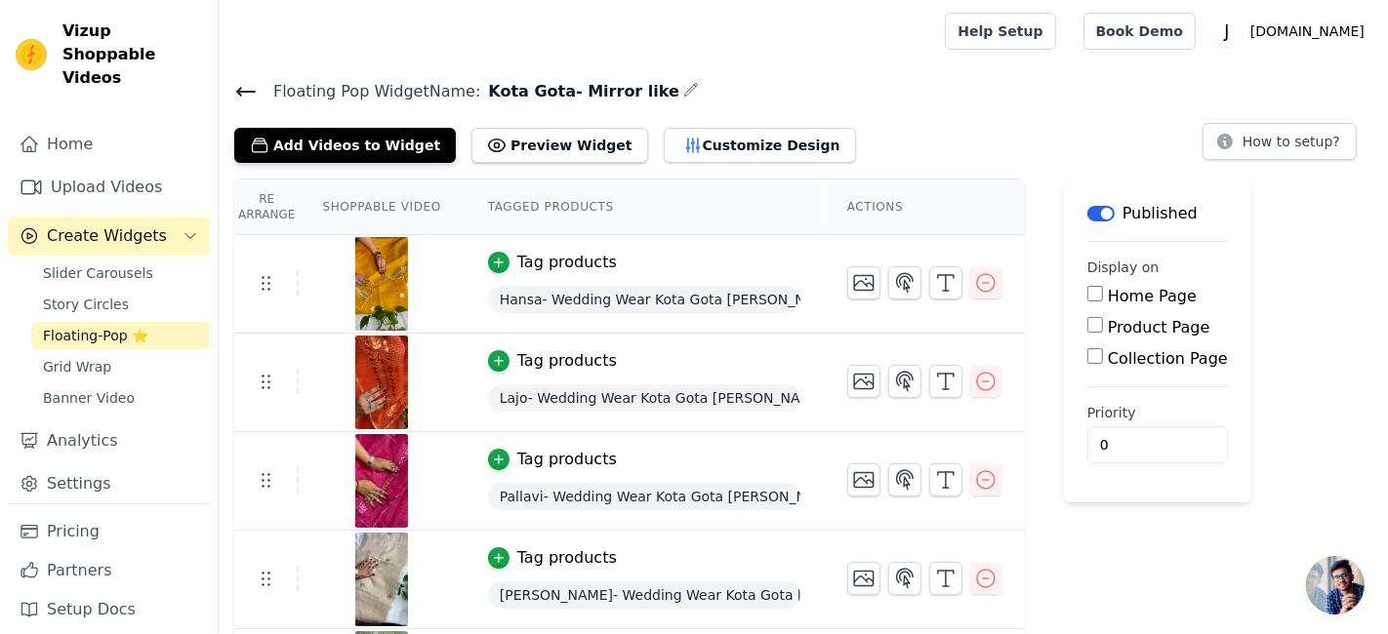
drag, startPoint x: 1610, startPoint y: 525, endPoint x: 1192, endPoint y: 388, distance: 439.4
click at [1192, 388] on main "Label Published Display on Home Page Product Page Collection Page Priority 0" at bounding box center [1157, 341] width 187 height 324
click at [924, 109] on div "Floating Pop Widget Name: Kota Gota- Mirror like Add Videos to Widget Preview W…" at bounding box center [803, 120] width 1169 height 85
click at [32, 176] on icon "Sidebar" at bounding box center [31, 187] width 23 height 23
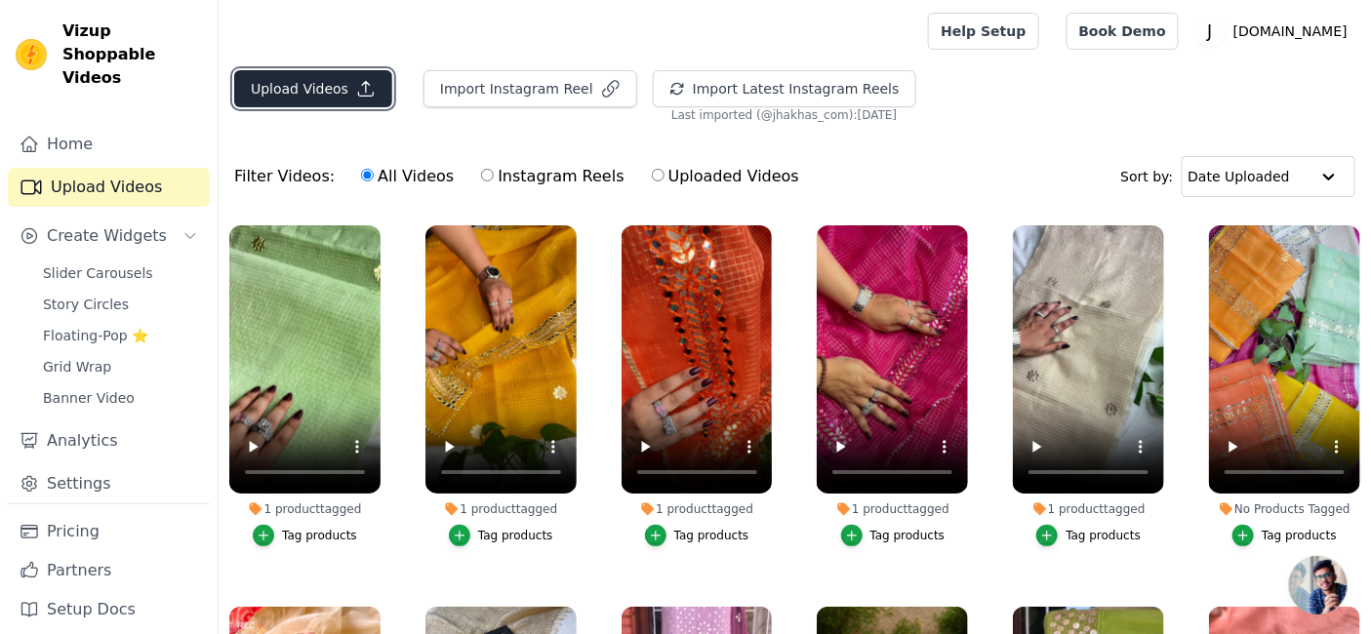
click at [340, 80] on button "Upload Videos" at bounding box center [313, 88] width 158 height 37
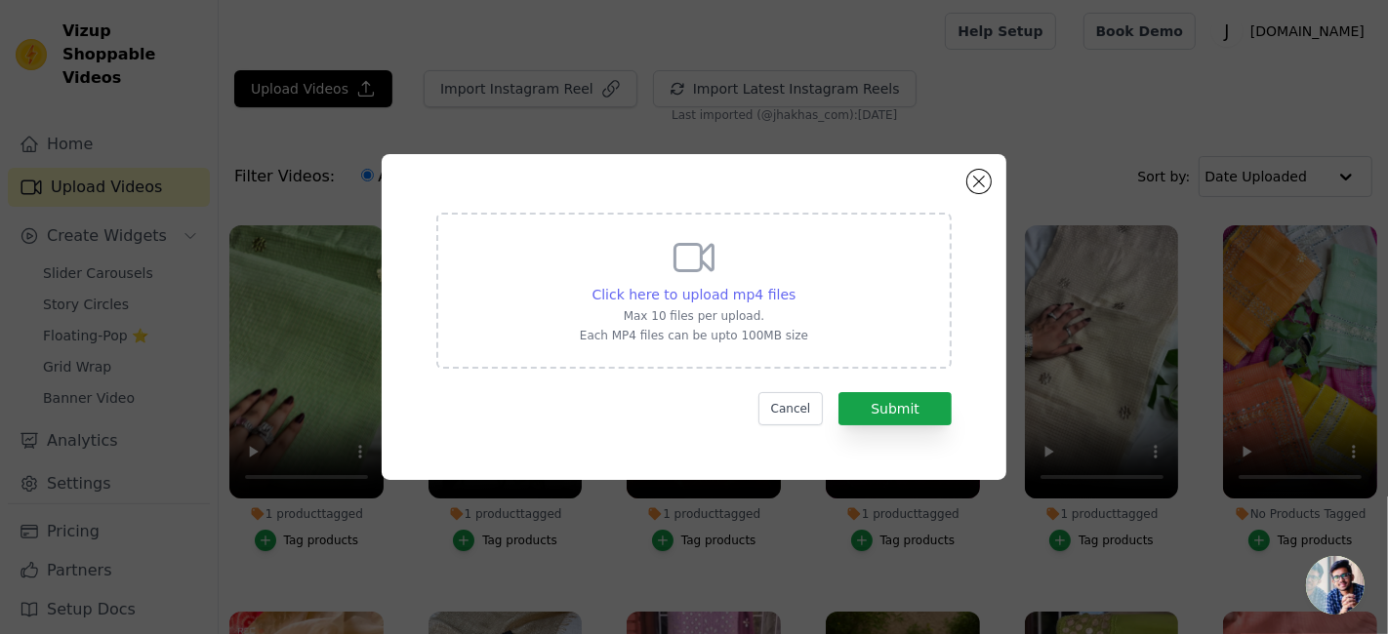
click at [673, 293] on span "Click here to upload mp4 files" at bounding box center [694, 295] width 204 height 16
click at [794, 285] on input "Click here to upload mp4 files Max 10 files per upload. Each MP4 files can be u…" at bounding box center [794, 284] width 1 height 1
click at [704, 299] on span "Click here to upload mp4 files" at bounding box center [694, 295] width 204 height 16
click at [794, 285] on input "Click here to upload mp4 files Max 10 files per upload. Each MP4 files can be u…" at bounding box center [794, 284] width 1 height 1
click at [640, 298] on span "Click here to upload mp4 files" at bounding box center [694, 295] width 204 height 16
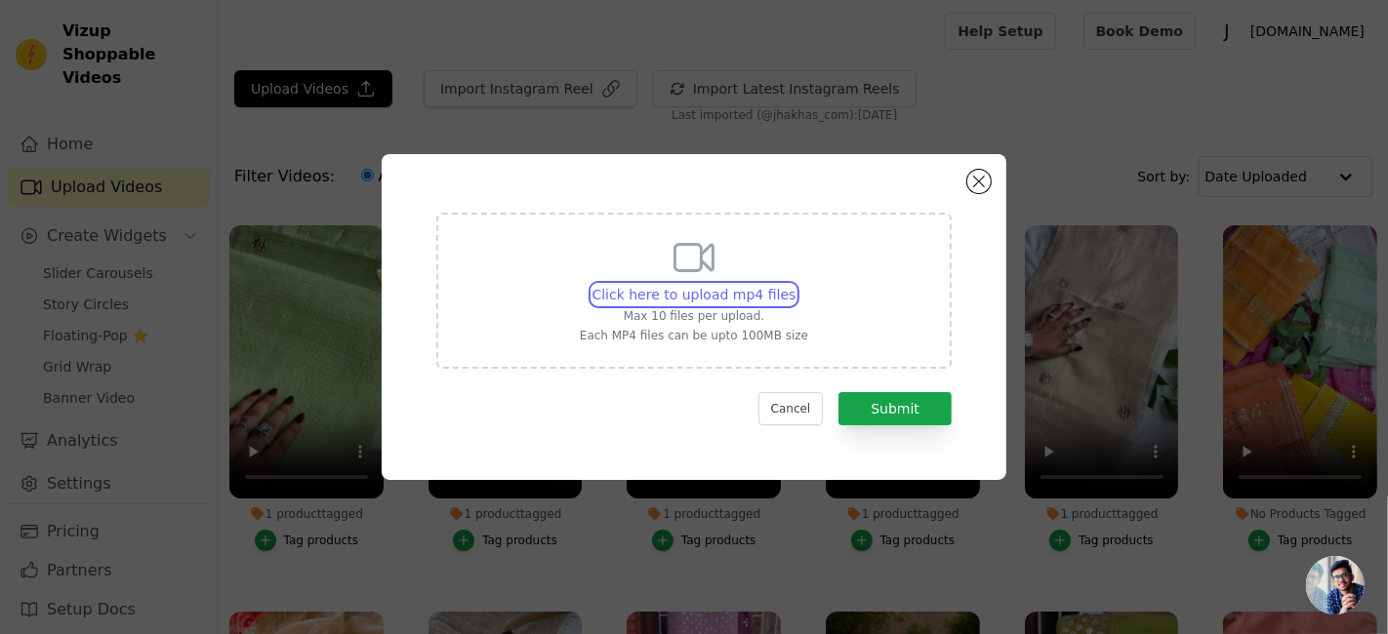
click at [794, 285] on input "Click here to upload mp4 files Max 10 files per upload. Each MP4 files can be u…" at bounding box center [794, 284] width 1 height 1
click at [709, 301] on span "Click here to upload mp4 files" at bounding box center [694, 295] width 204 height 16
click at [794, 285] on input "Click here to upload mp4 files Max 10 files per upload. Each MP4 files can be u…" at bounding box center [794, 284] width 1 height 1
click at [977, 182] on button "Close modal" at bounding box center [978, 181] width 23 height 23
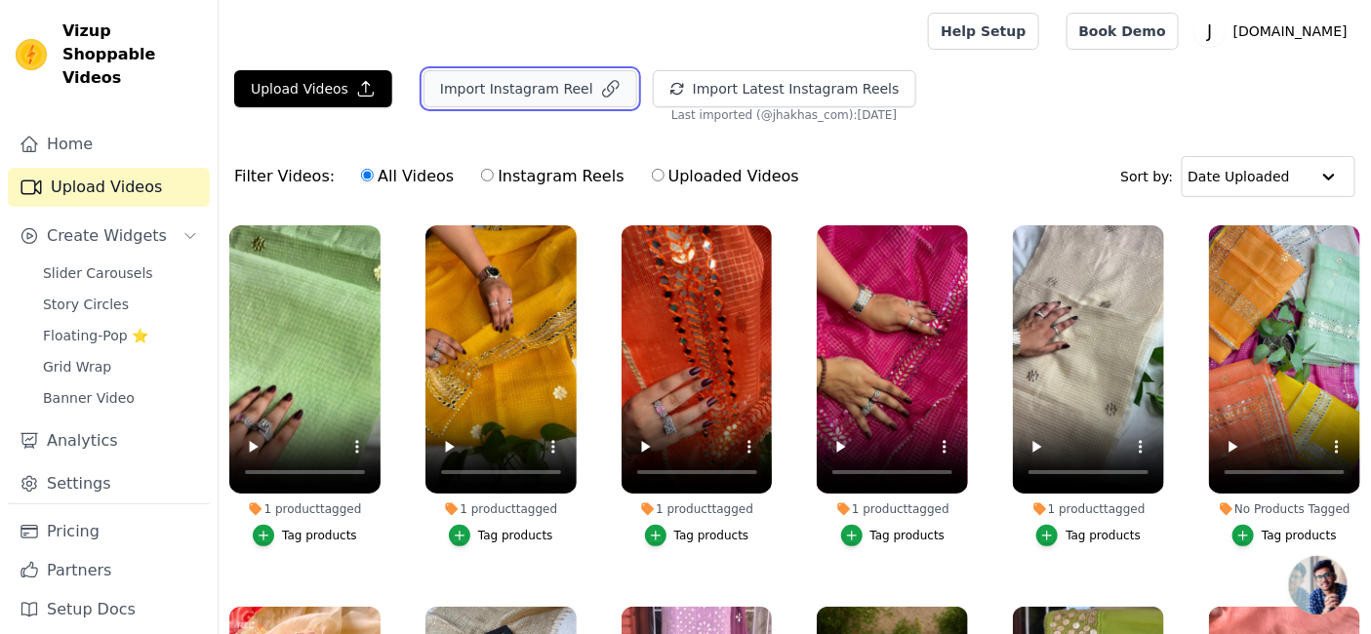
click at [601, 82] on icon "button" at bounding box center [611, 89] width 20 height 20
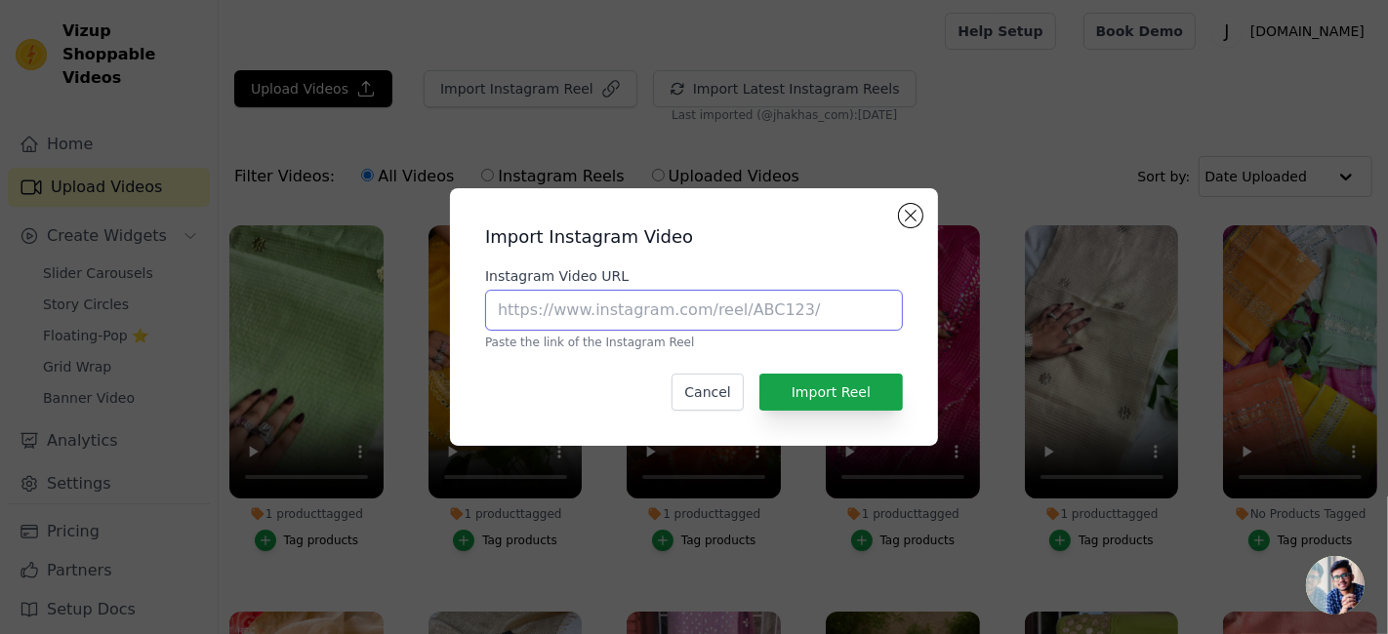
click at [639, 324] on input "Instagram Video URL" at bounding box center [694, 310] width 418 height 41
paste input "https://www.instagram.com/reel/DOu7CdXj7QN/?igsh=MTZ2cW56MjdtNnFhaA%3D%3D"
type input "https://www.instagram.com/reel/DOu7CdXj7QN/?igsh=MTZ2cW56MjdtNnFhaA%3D%3D"
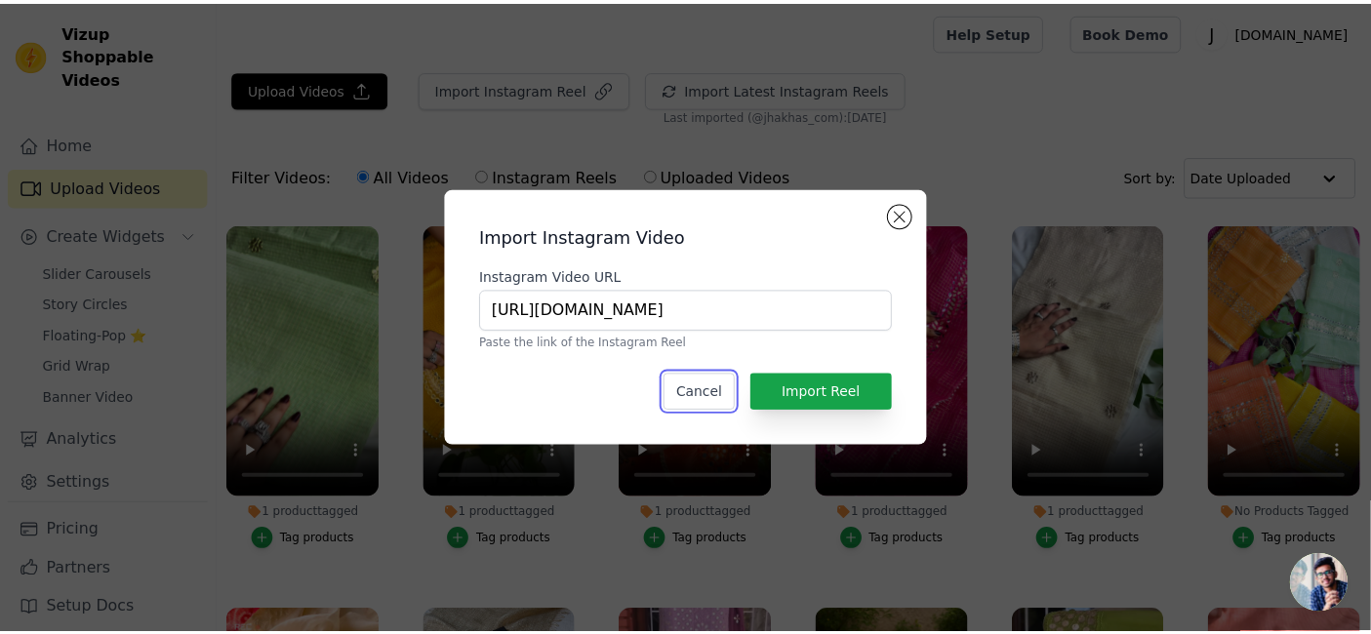
scroll to position [0, 0]
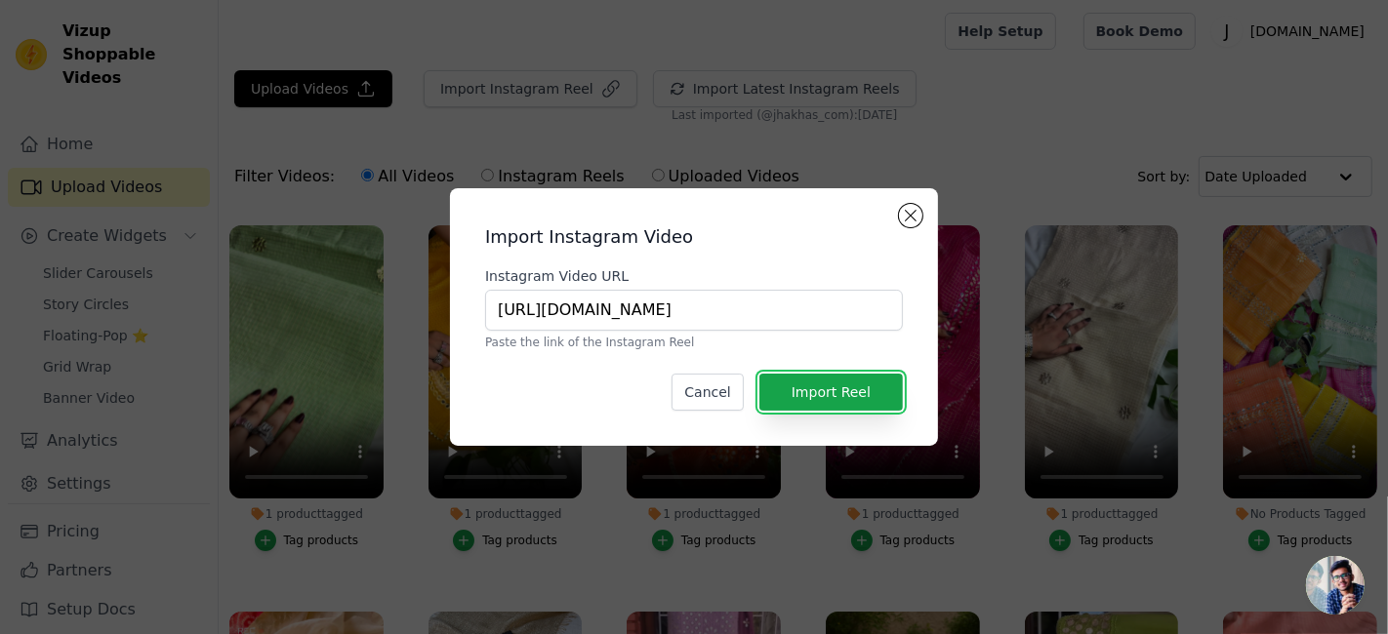
click at [759, 374] on button "Import Reel" at bounding box center [830, 392] width 143 height 37
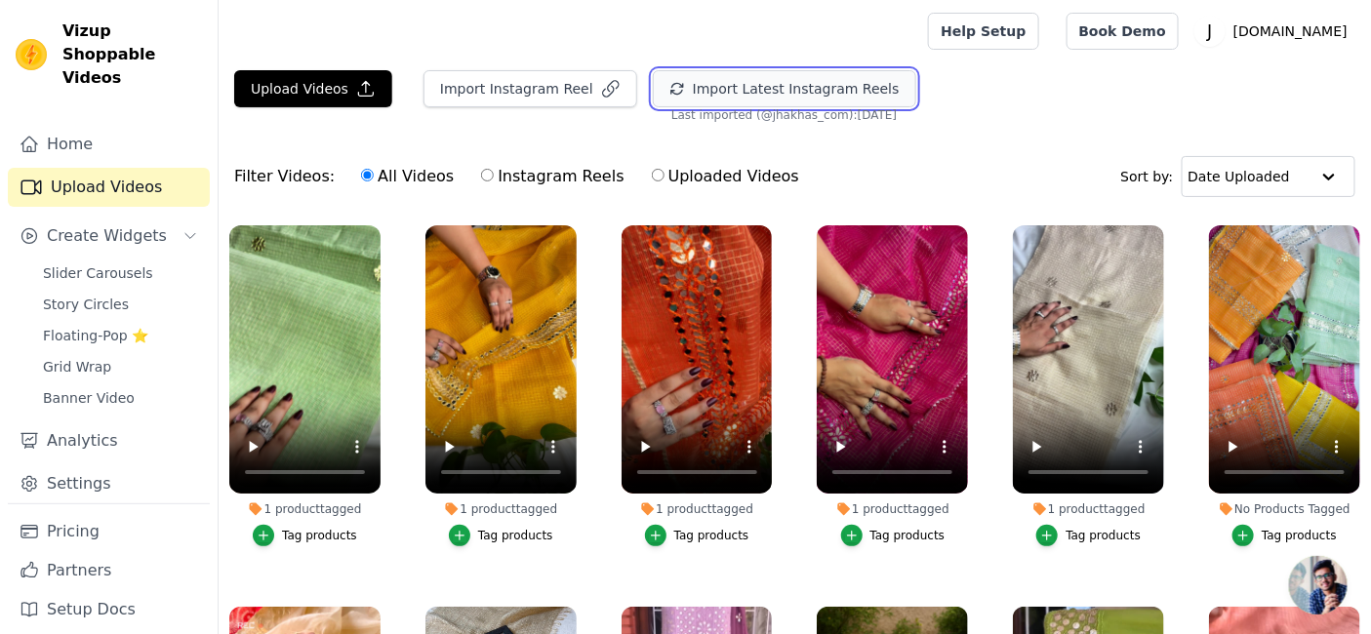
click at [681, 86] on button "Import Latest Instagram Reels" at bounding box center [784, 88] width 263 height 37
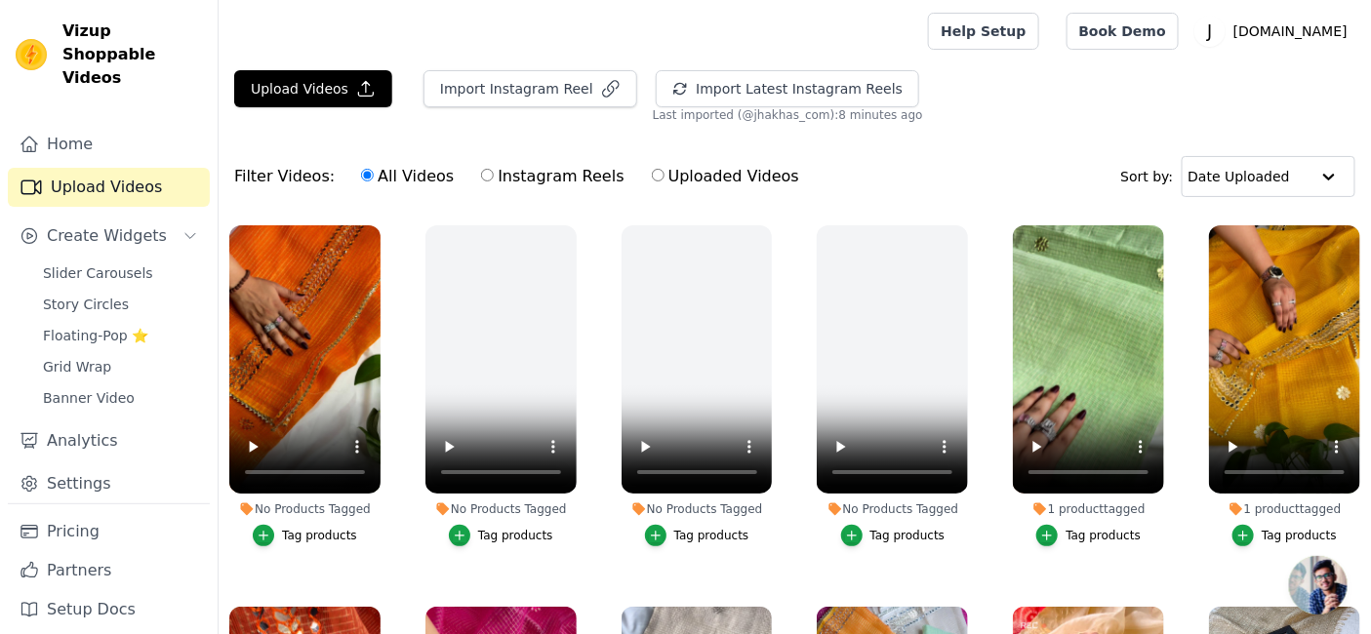
click at [415, 531] on div "No Products Tagged Tag products" at bounding box center [501, 390] width 173 height 350
click at [105, 326] on span "Floating-Pop ⭐" at bounding box center [95, 336] width 105 height 20
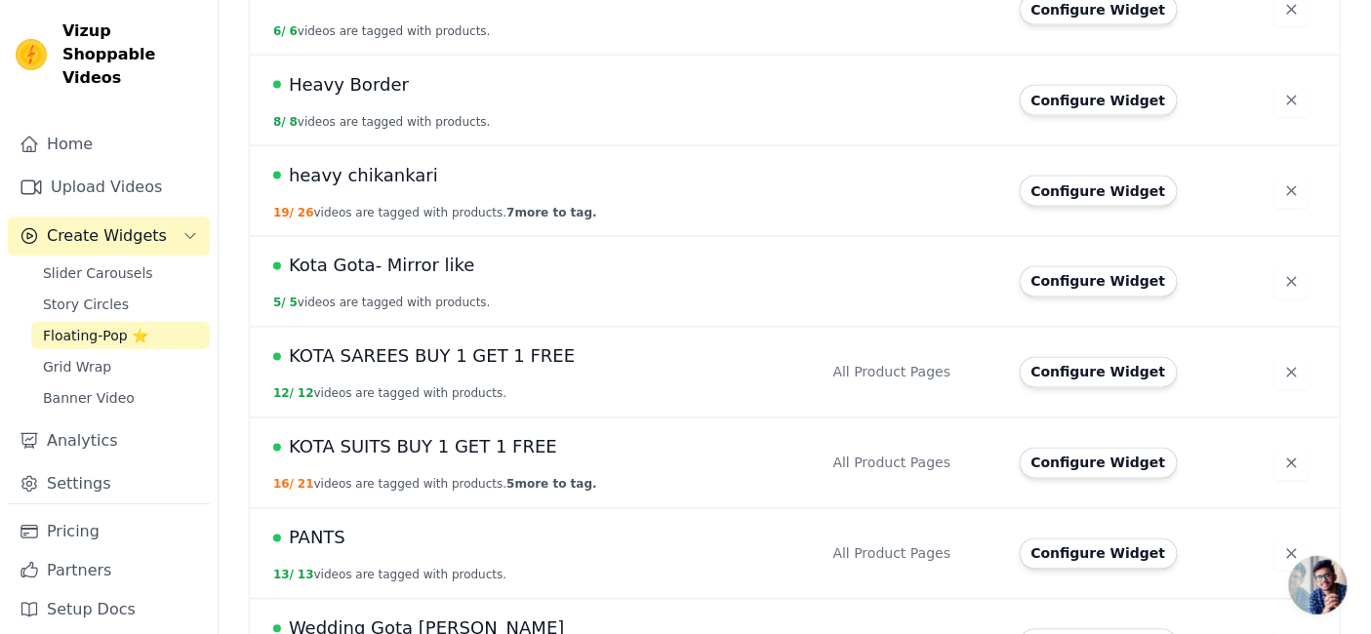
scroll to position [998, 0]
click at [375, 268] on span "Kota Gota- Mirror like" at bounding box center [382, 265] width 186 height 27
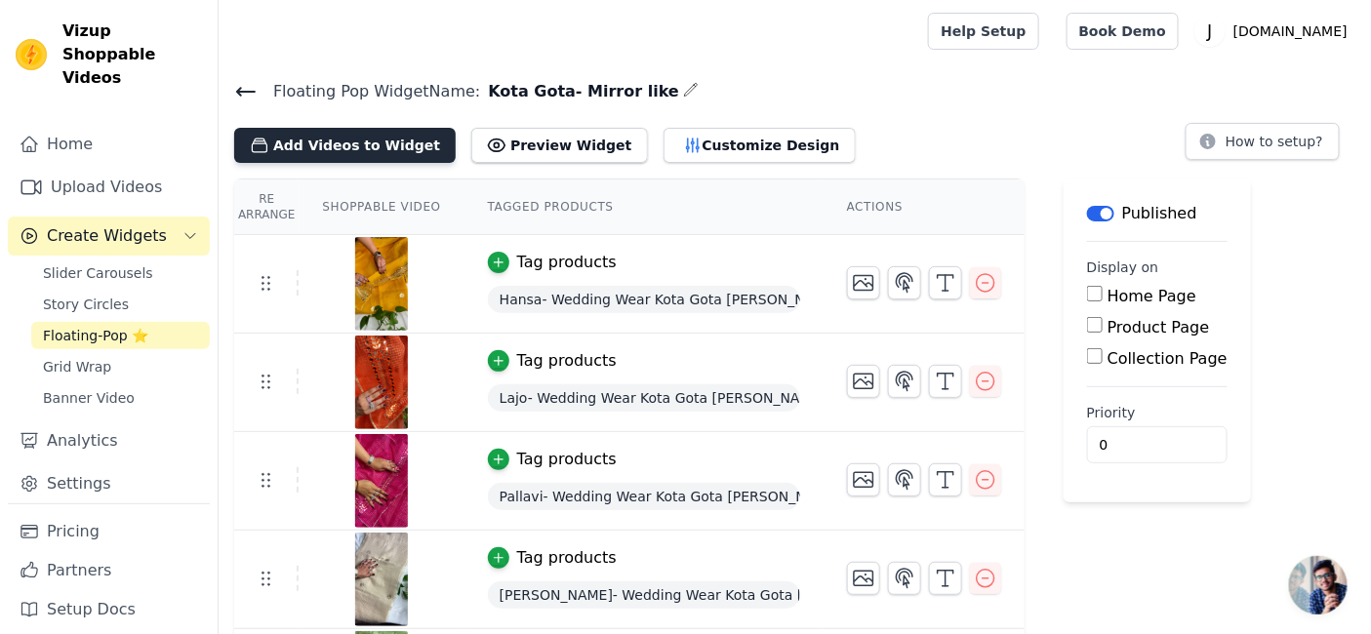
click at [303, 144] on button "Add Videos to Widget" at bounding box center [345, 145] width 222 height 35
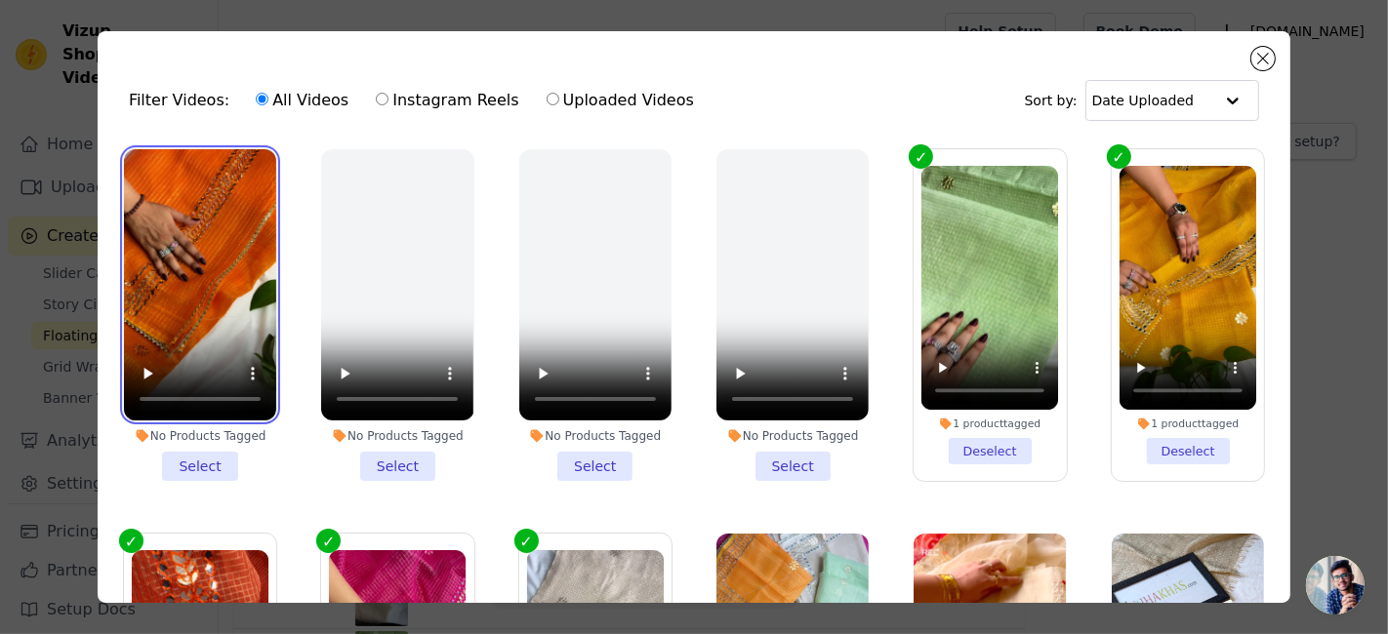
click at [249, 303] on video at bounding box center [200, 284] width 152 height 271
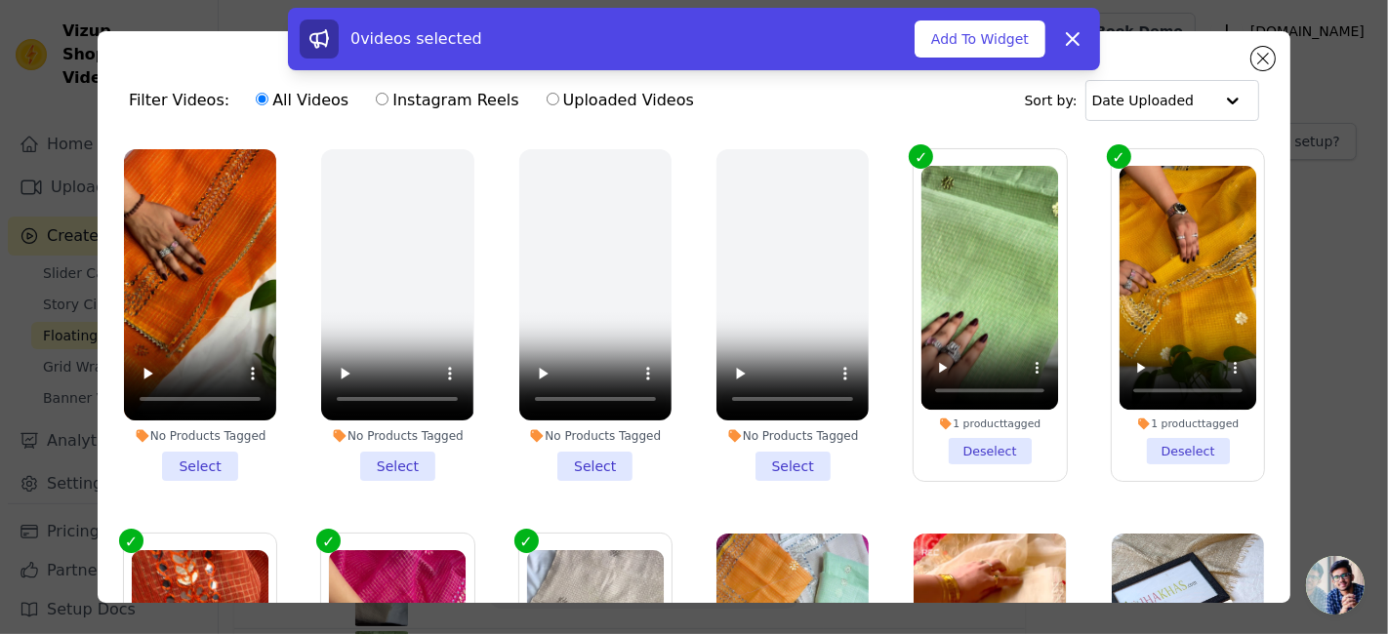
click at [207, 443] on li "No Products Tagged Select" at bounding box center [200, 315] width 152 height 332
click at [0, 0] on input "No Products Tagged Select" at bounding box center [0, 0] width 0 height 0
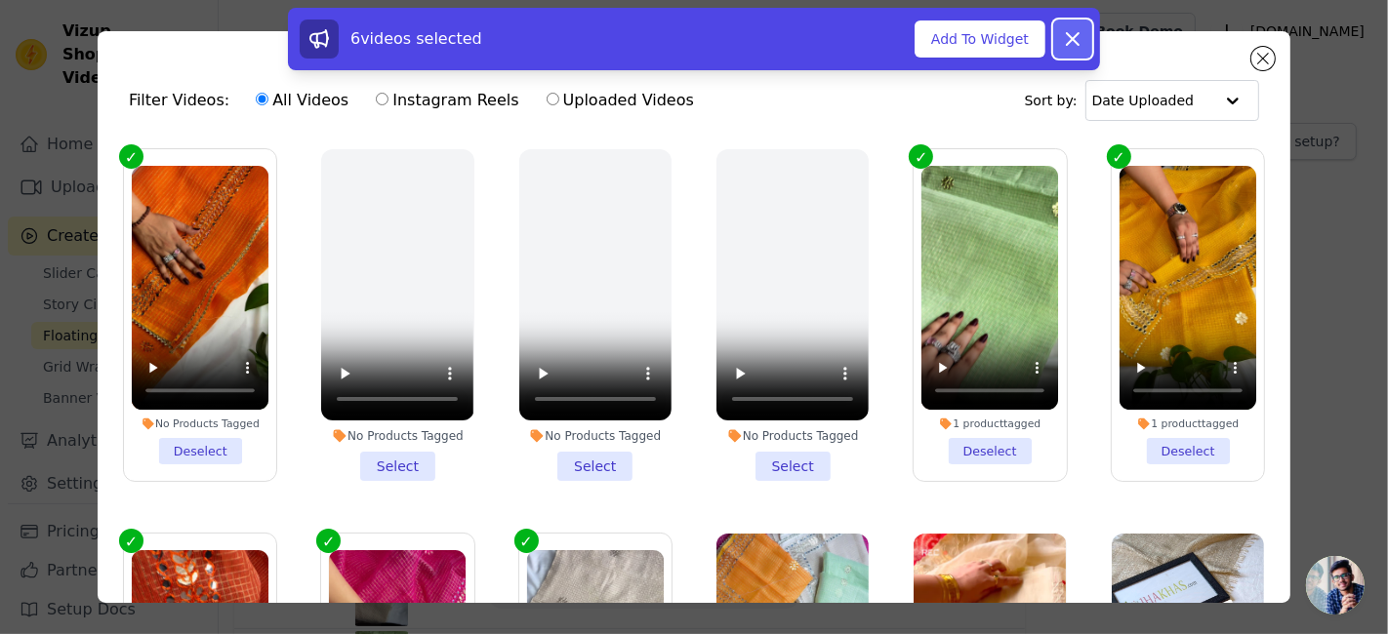
click at [1077, 36] on icon at bounding box center [1072, 38] width 23 height 23
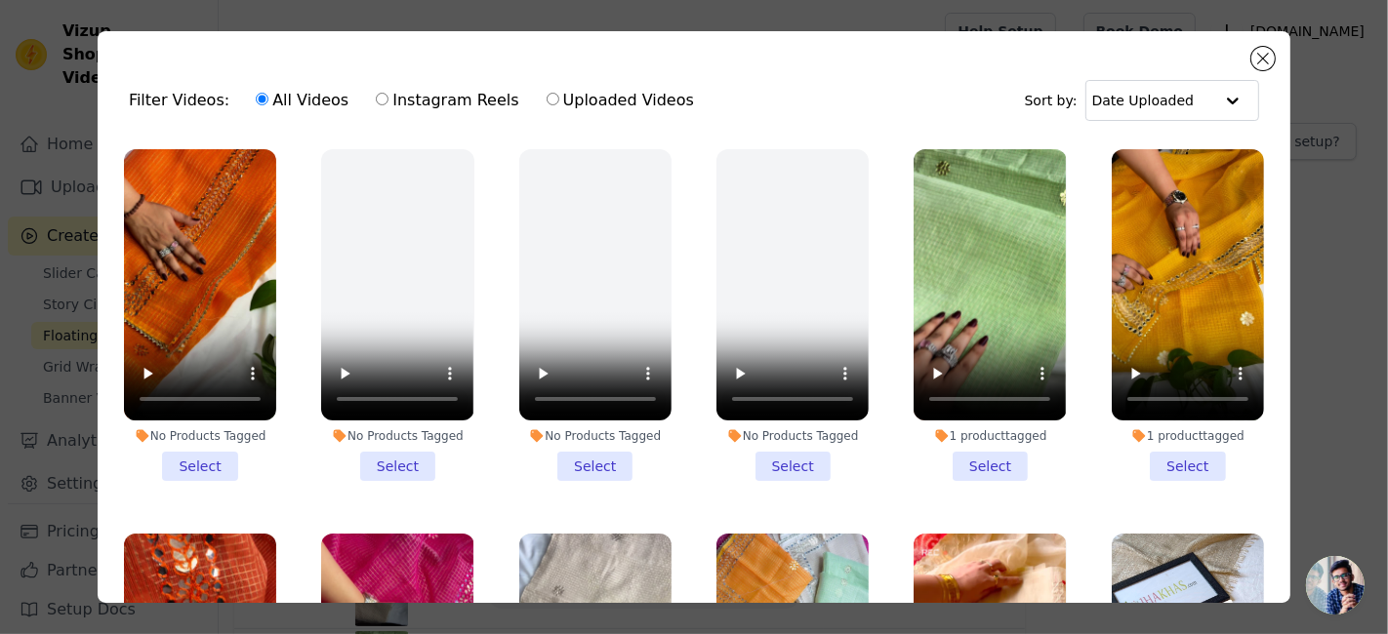
click at [211, 450] on li "No Products Tagged Select" at bounding box center [200, 315] width 152 height 332
click at [0, 0] on input "No Products Tagged Select" at bounding box center [0, 0] width 0 height 0
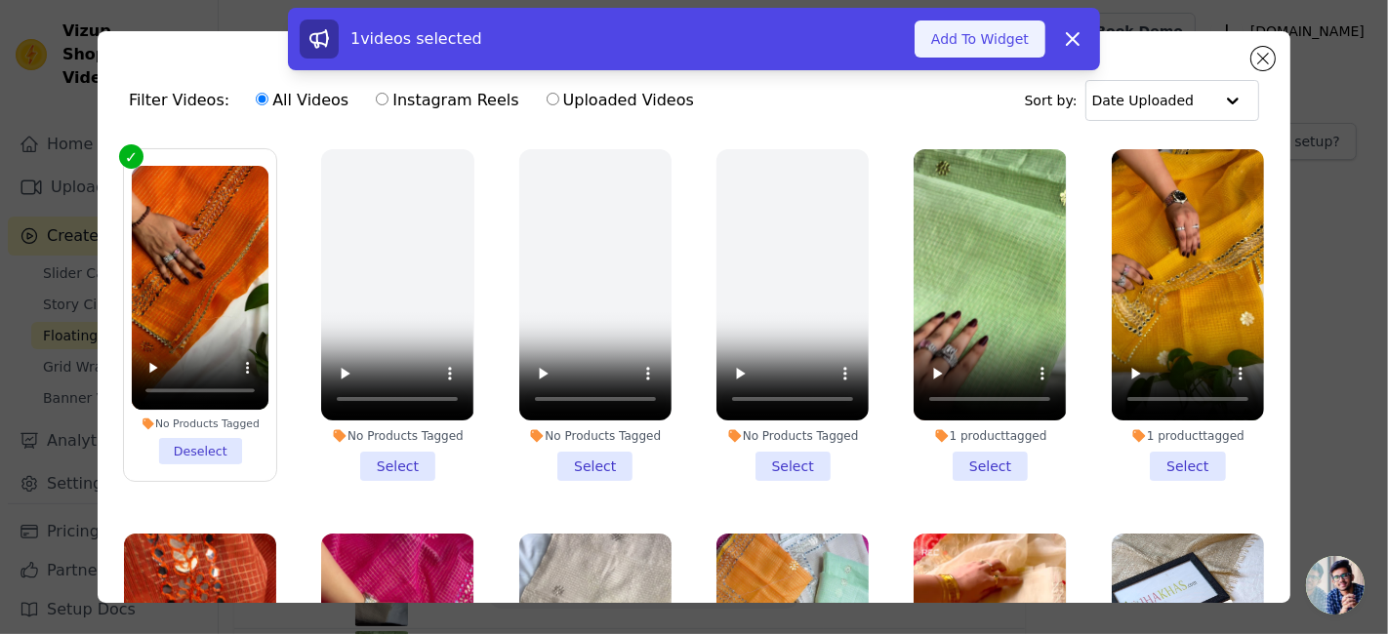
click at [997, 44] on button "Add To Widget" at bounding box center [979, 38] width 131 height 37
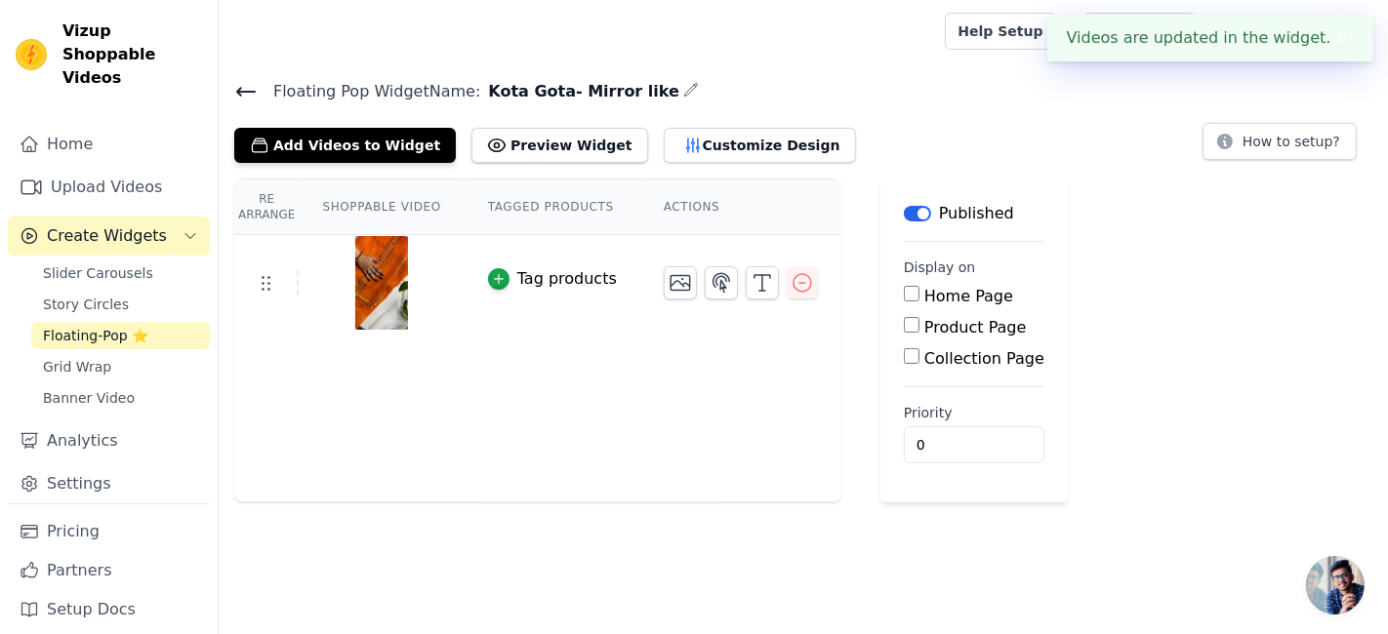
click at [560, 281] on div "Tag products" at bounding box center [567, 278] width 100 height 23
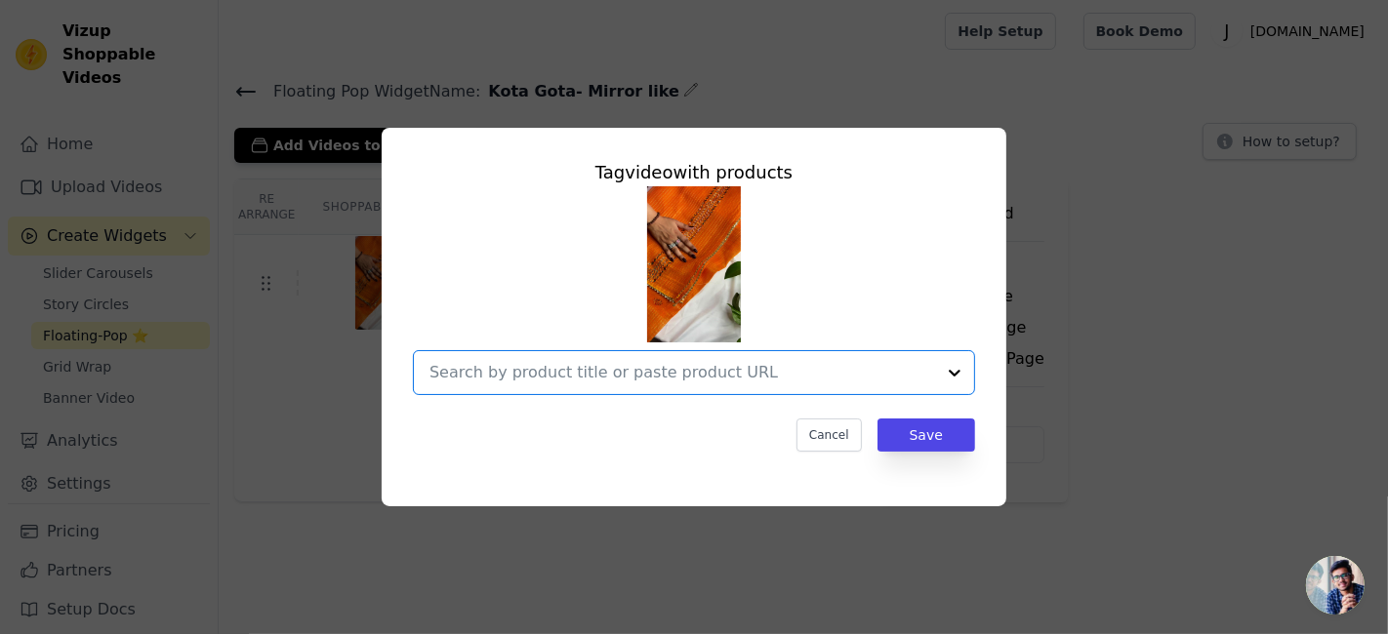
click at [608, 376] on input "text" at bounding box center [681, 372] width 505 height 23
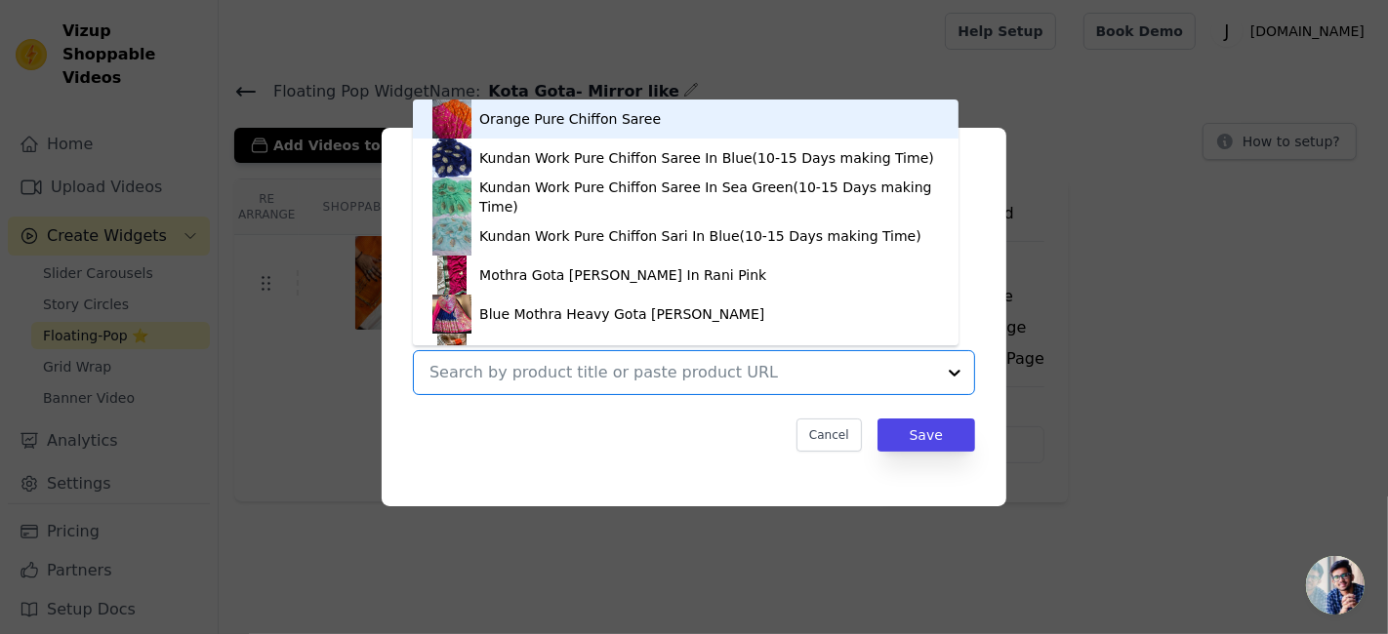
paste input "https://jhakhas.com/products/wedding-wear-kota-gota-patti-salwar-suit-in-gota-w…"
type input "https://jhakhas.com/products/wedding-wear-kota-gota-patti-salwar-suit-in-gota-w…"
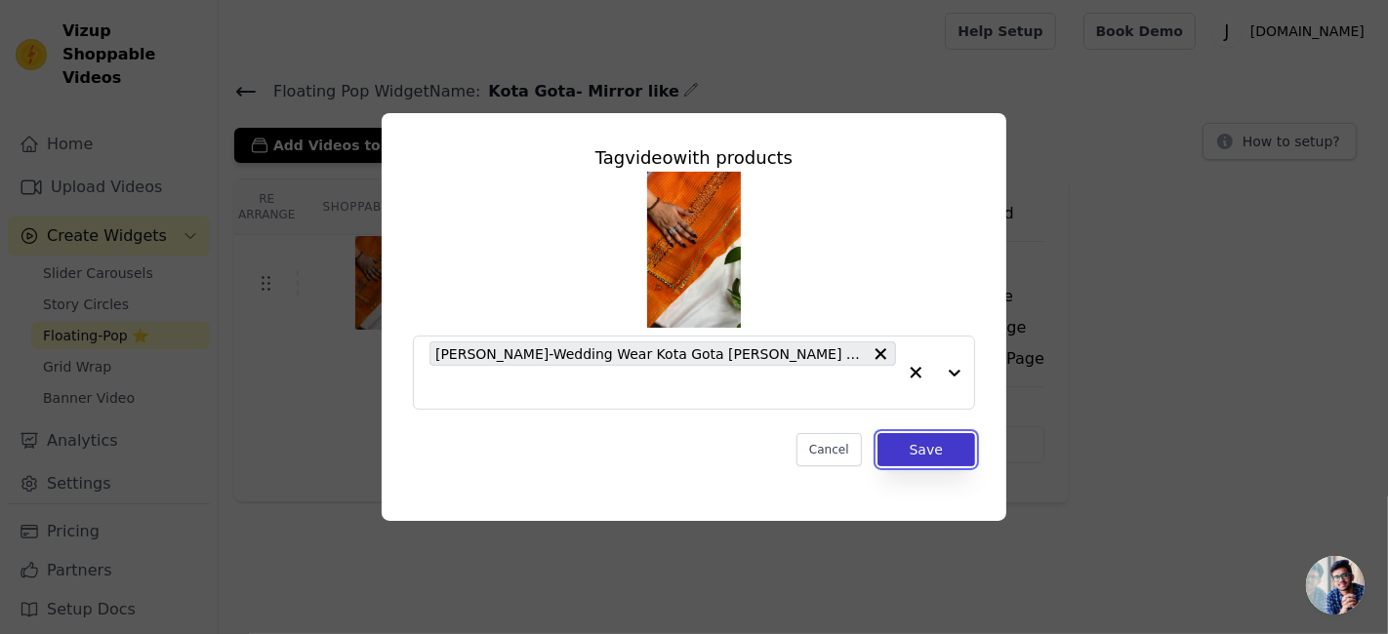
click at [899, 437] on button "Save" at bounding box center [926, 449] width 98 height 33
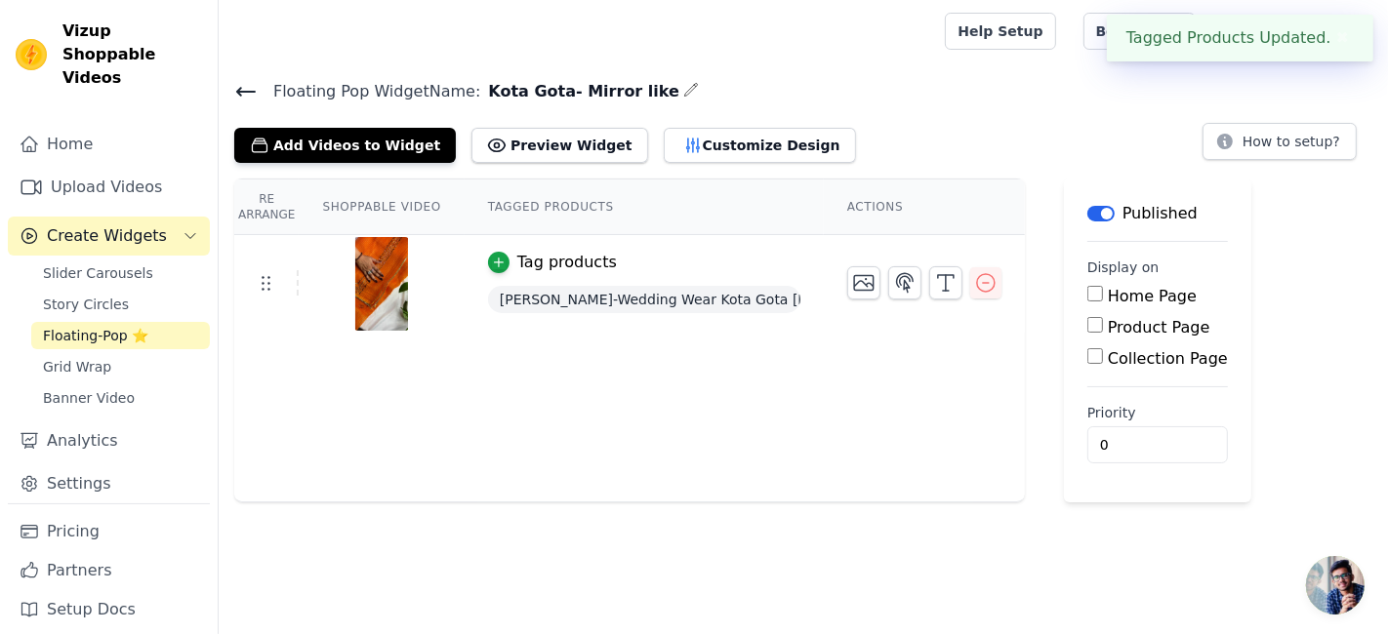
click at [990, 96] on h4 "Floating Pop Widget Name: Kota Gota- Mirror like" at bounding box center [803, 91] width 1138 height 26
